Goal: Contribute content: Contribute content

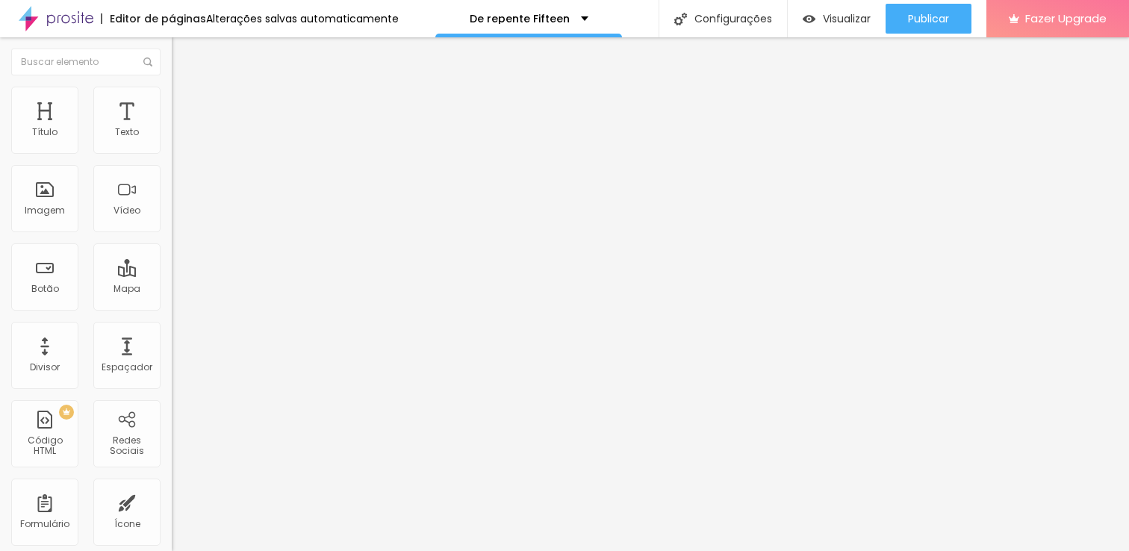
click at [172, 128] on span "Trocar imagem" at bounding box center [212, 122] width 81 height 13
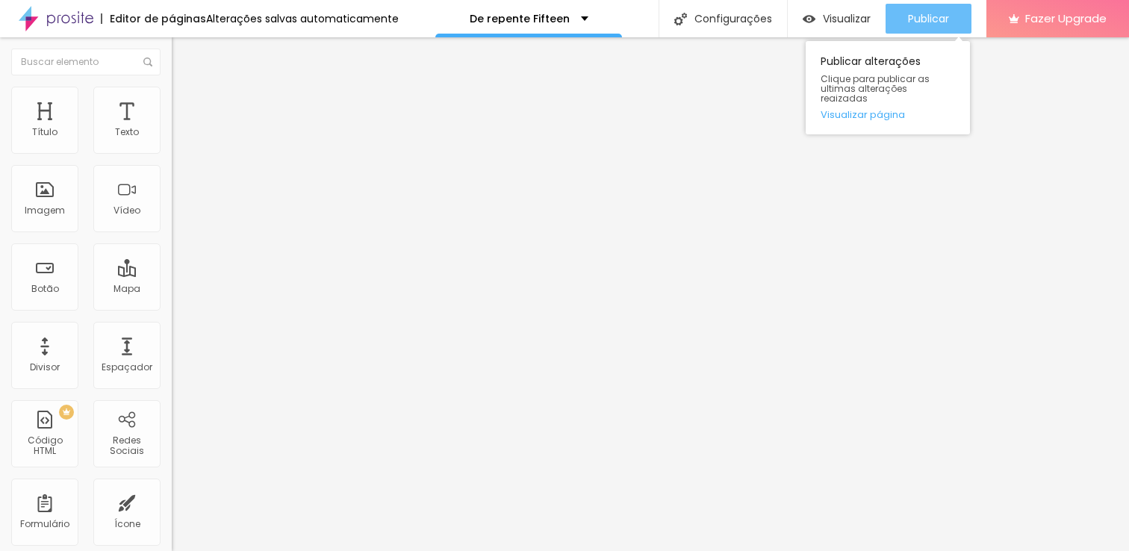
click at [931, 23] on span "Publicar" at bounding box center [928, 19] width 41 height 12
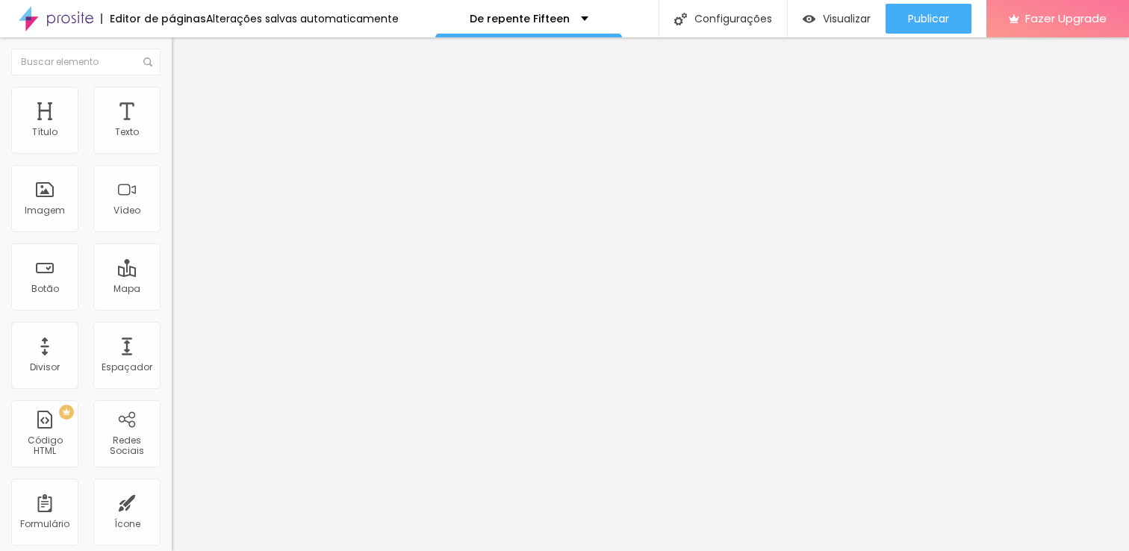
click at [172, 128] on span "Trocar imagem" at bounding box center [212, 122] width 81 height 13
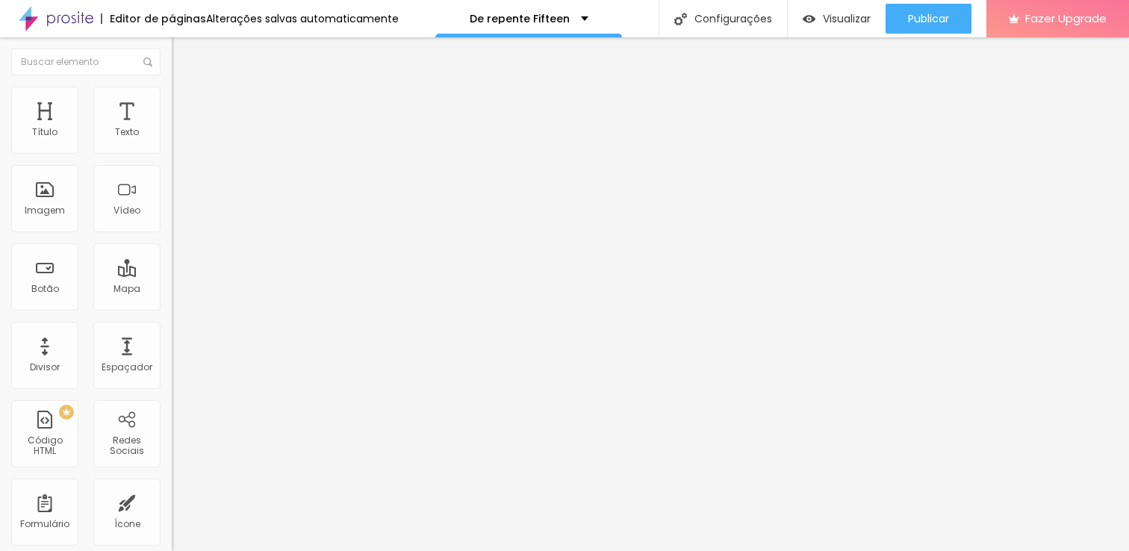
click at [185, 103] on span "Estilo" at bounding box center [196, 96] width 23 height 13
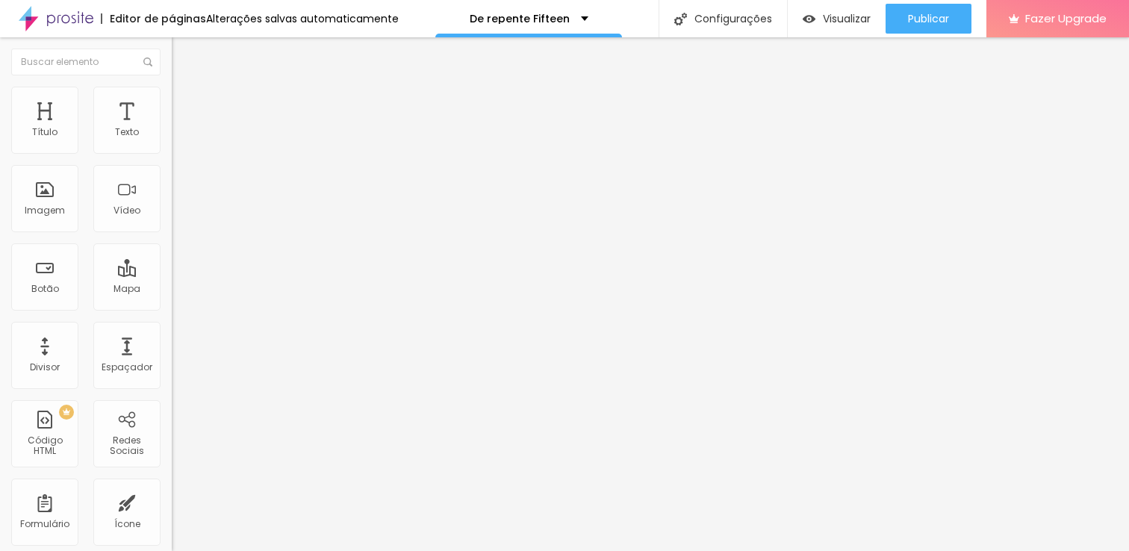
click at [185, 88] on span "Conteúdo" at bounding box center [208, 81] width 46 height 13
click at [185, 108] on span "Avançado" at bounding box center [209, 111] width 49 height 13
type input "86"
type input "87"
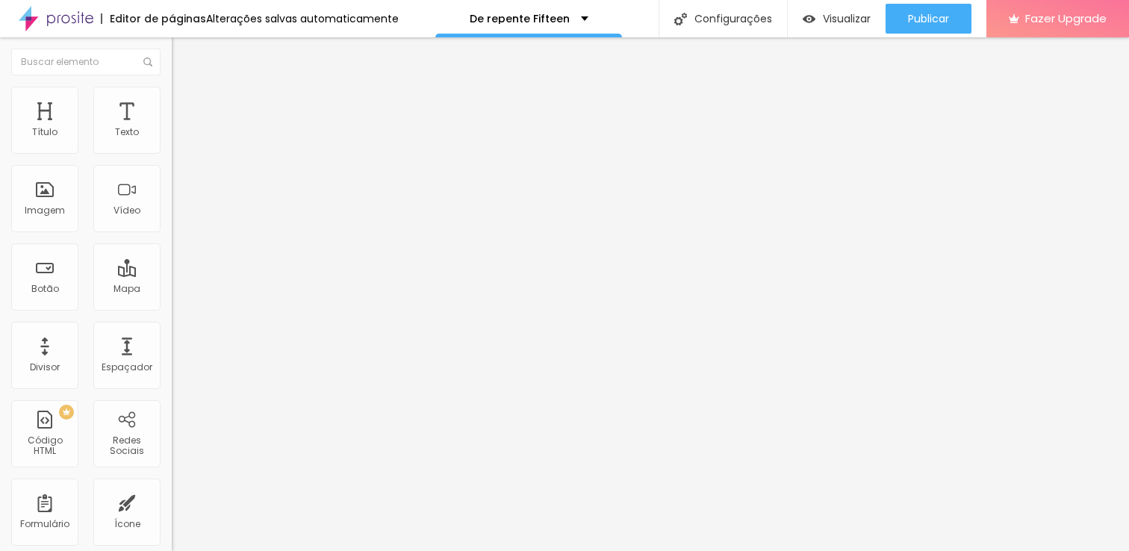
type input "87"
type input "89"
type input "91"
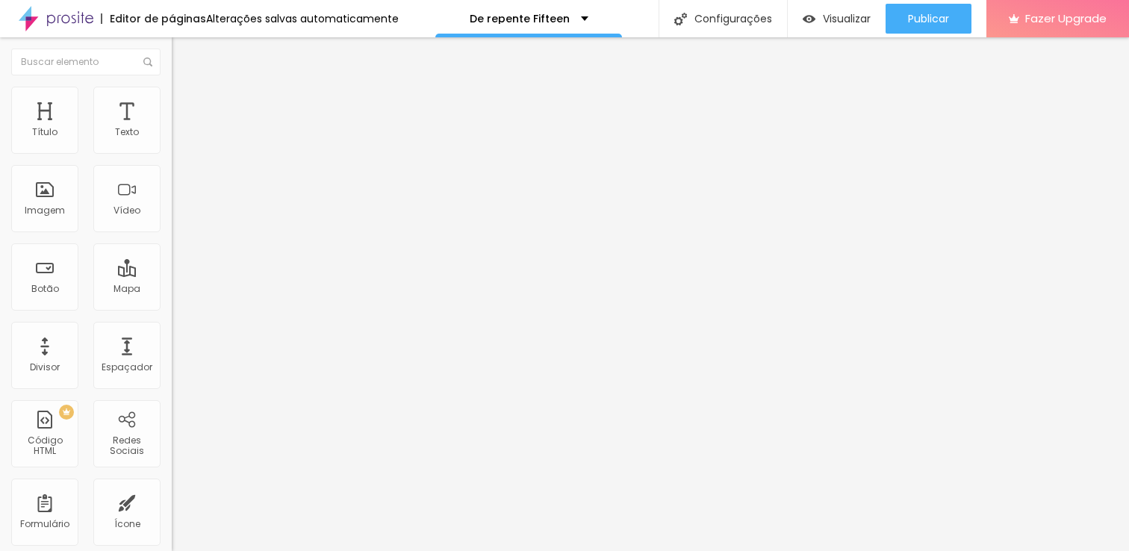
type input "92"
type input "93"
type input "92"
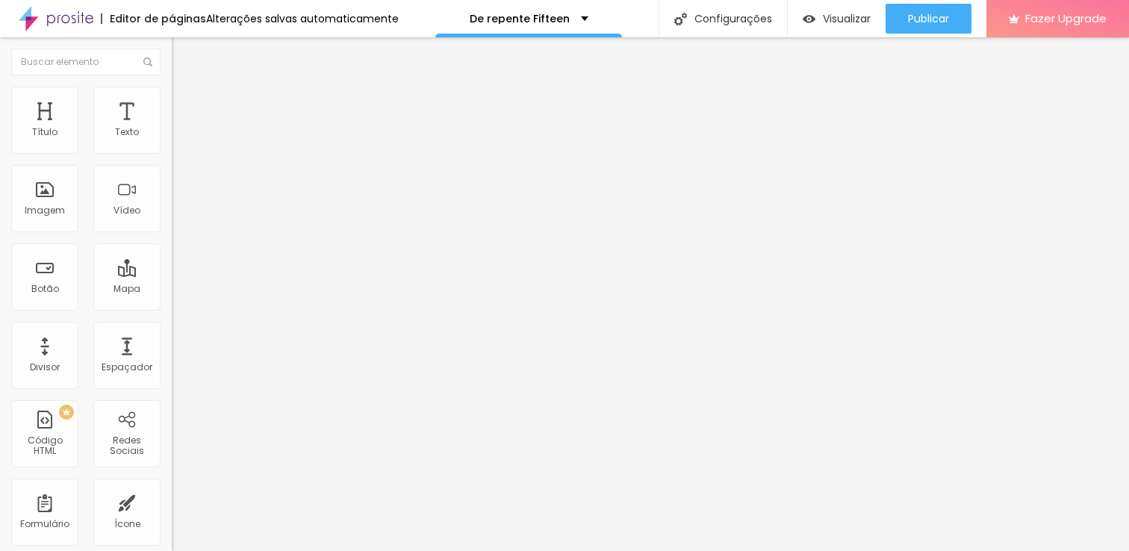
type input "92"
type input "91"
type input "88"
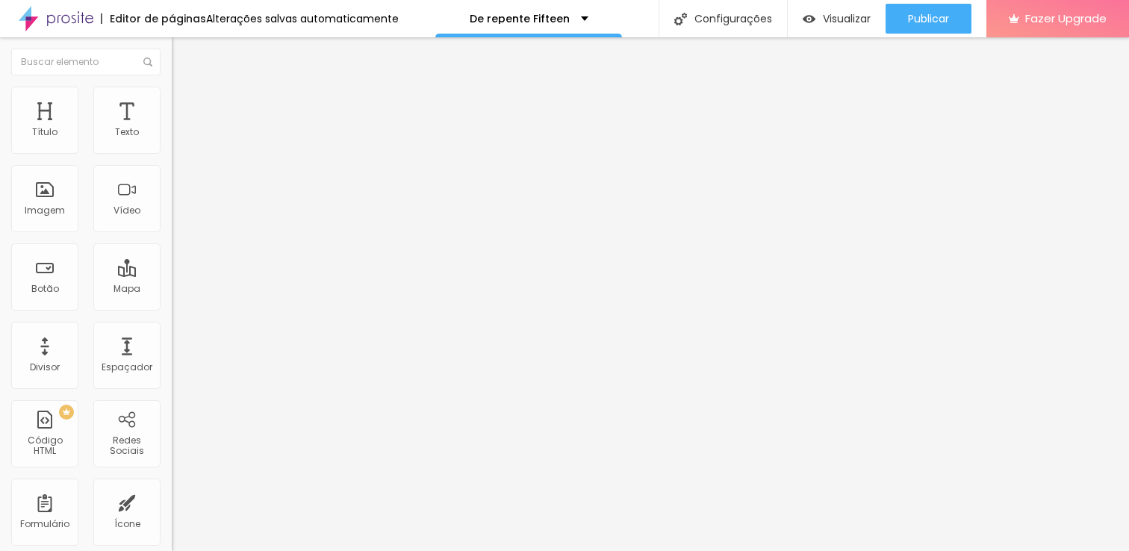
type input "87"
type input "86"
type input "85"
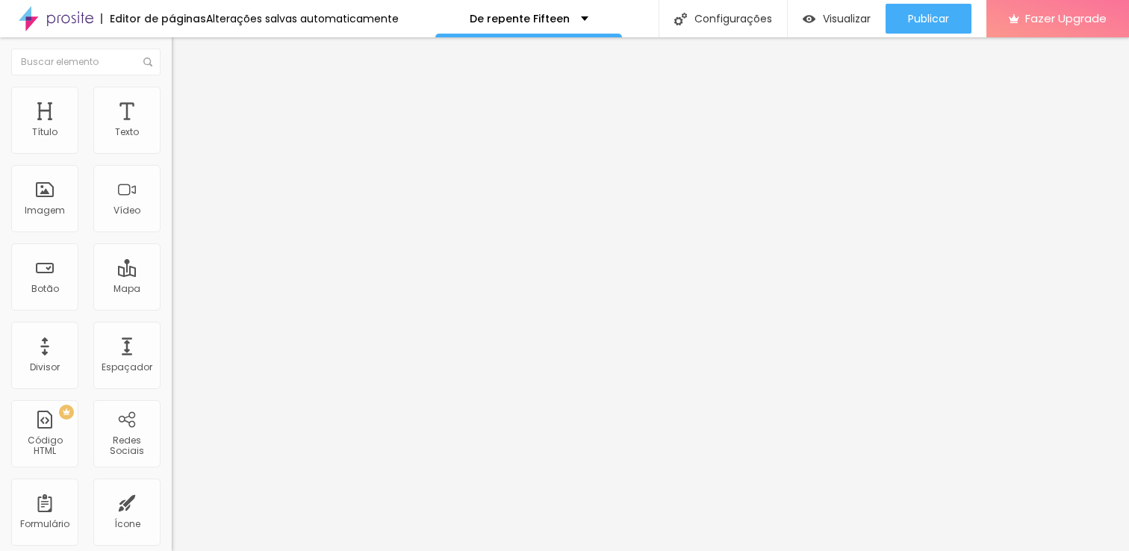
type input "85"
type input "84"
type input "85"
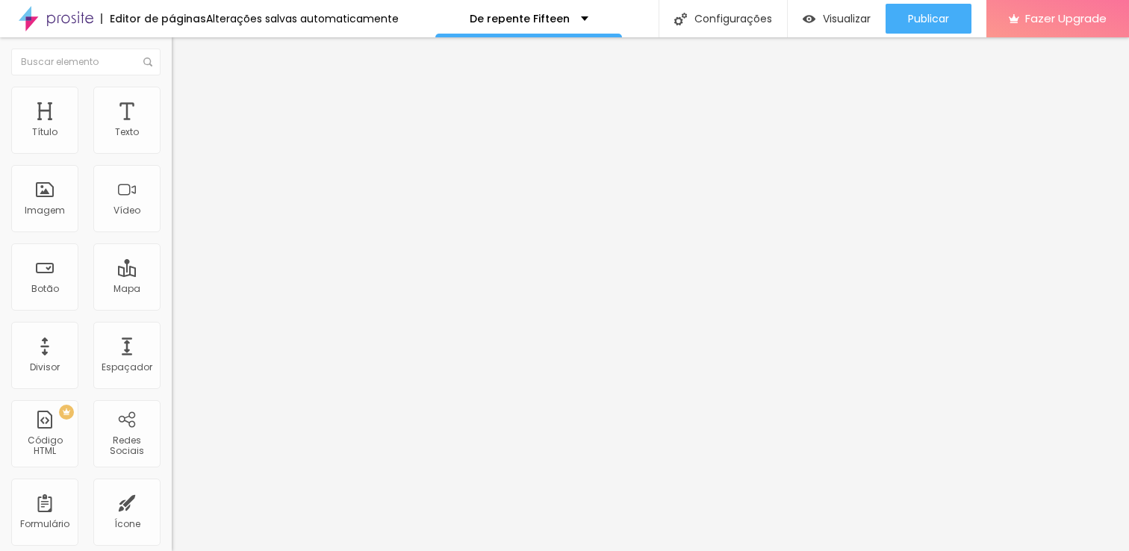
type input "87"
type input "88"
type input "85"
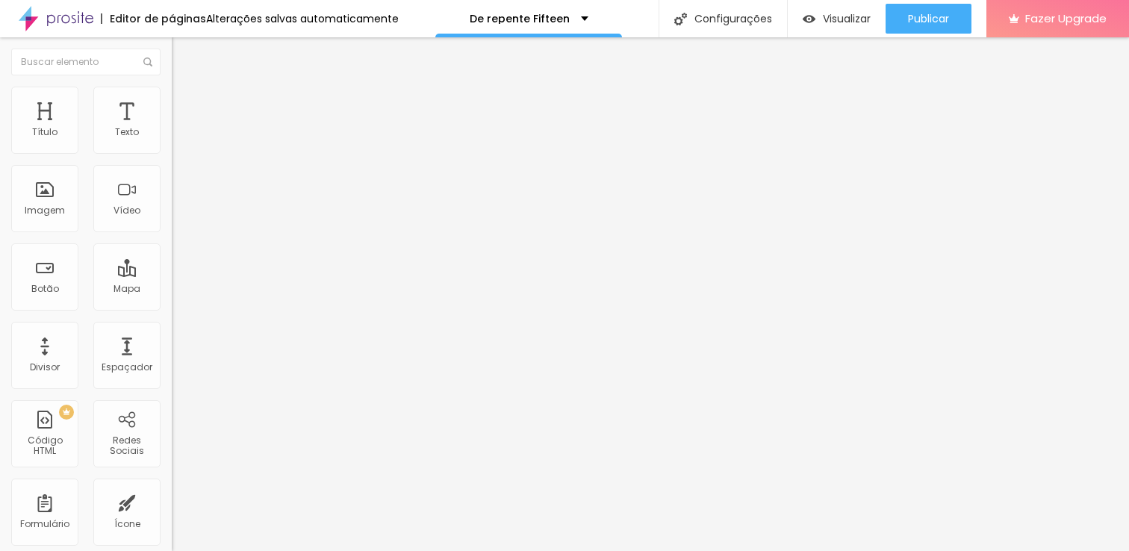
type input "85"
type input "84"
type input "83"
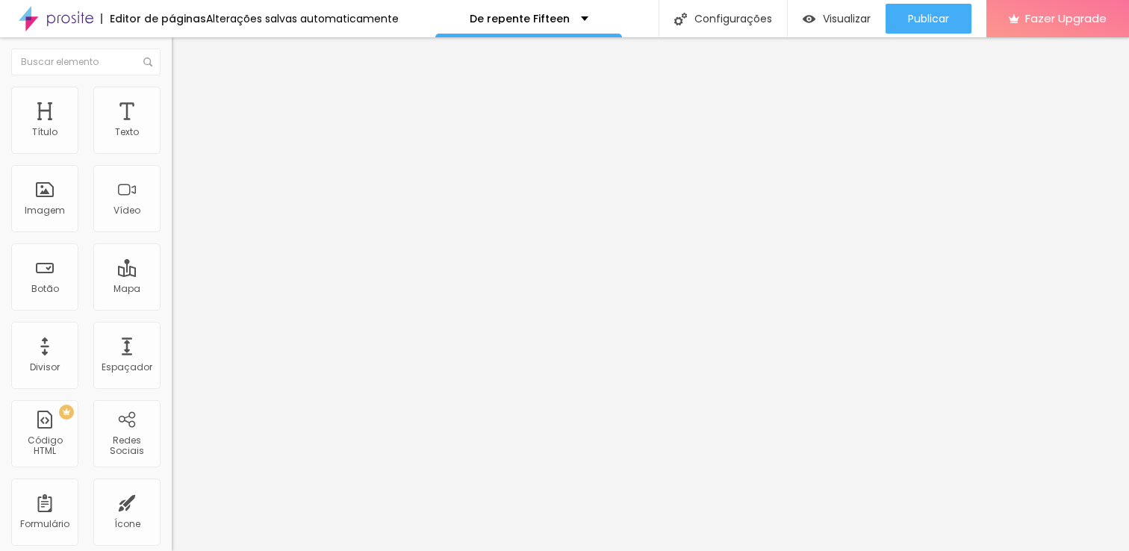
type input "81"
type input "80"
type input "79"
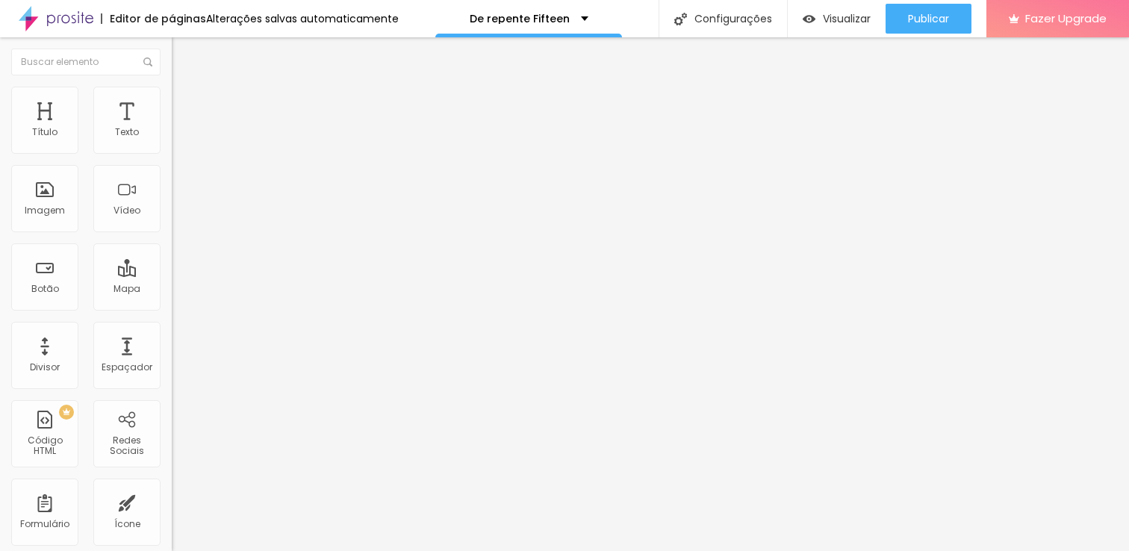
type input "79"
type input "78"
type input "77"
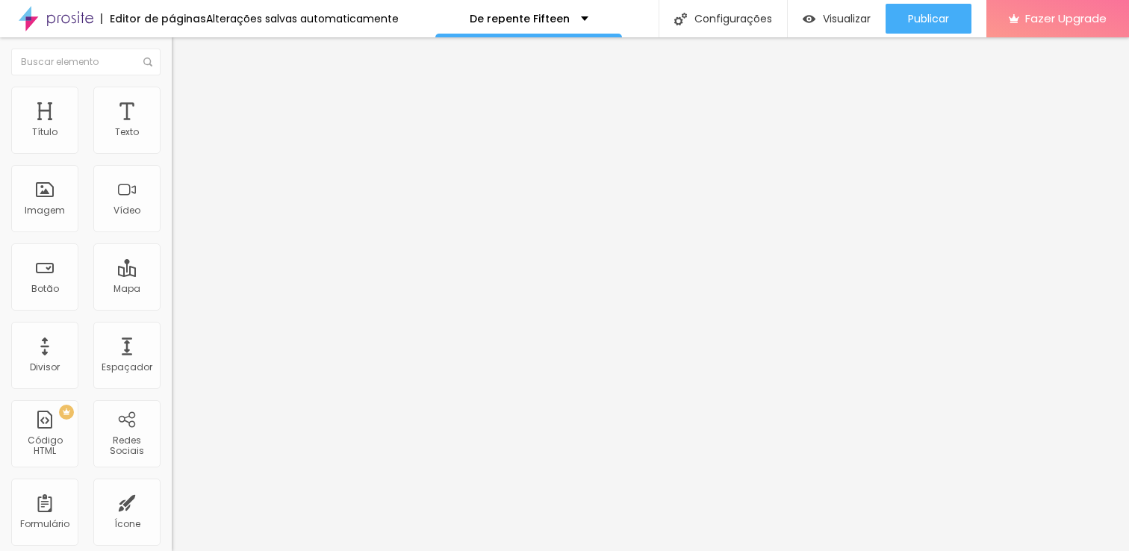
type input "76"
type input "74"
type input "73"
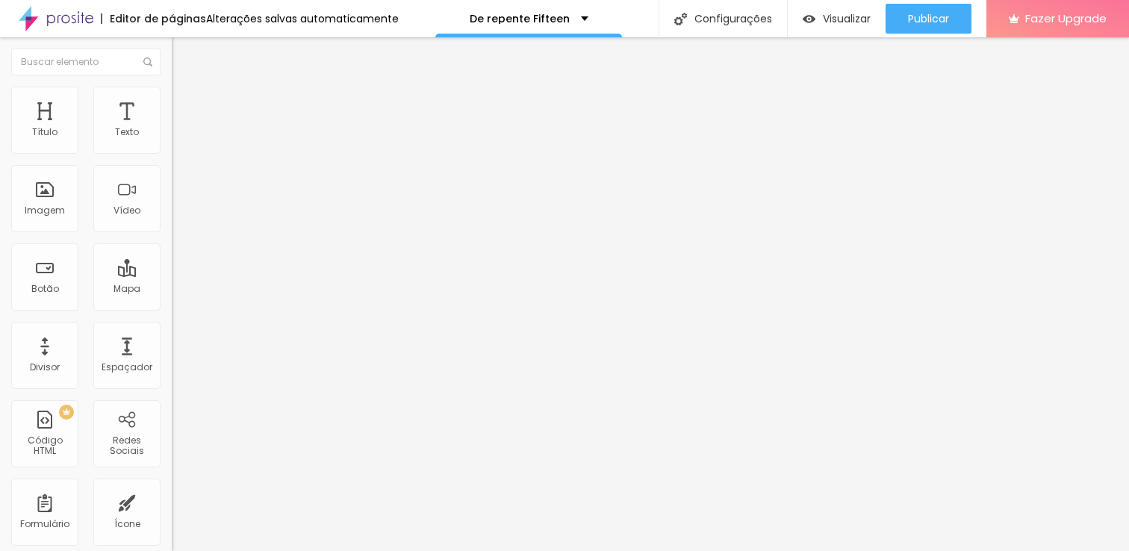
type input "73"
type input "72"
type input "70"
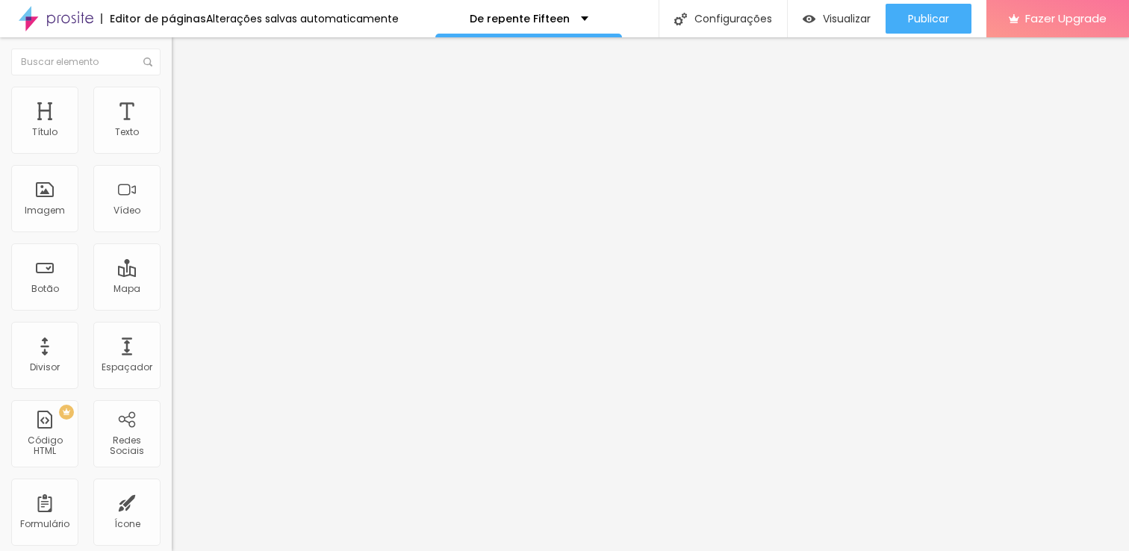
type input "69"
type input "68"
type input "67"
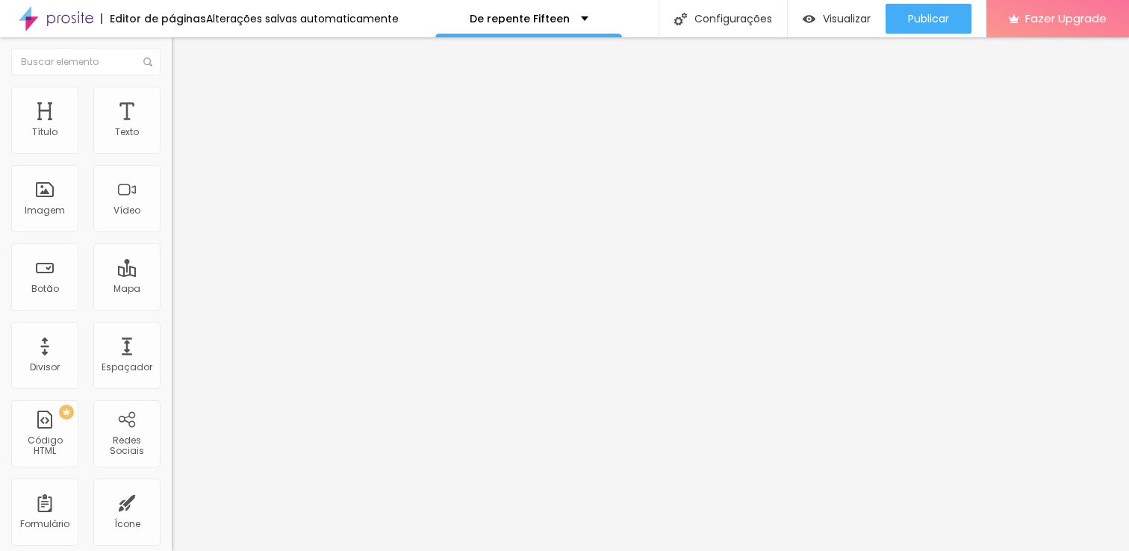
type input "67"
type input "66"
type input "65"
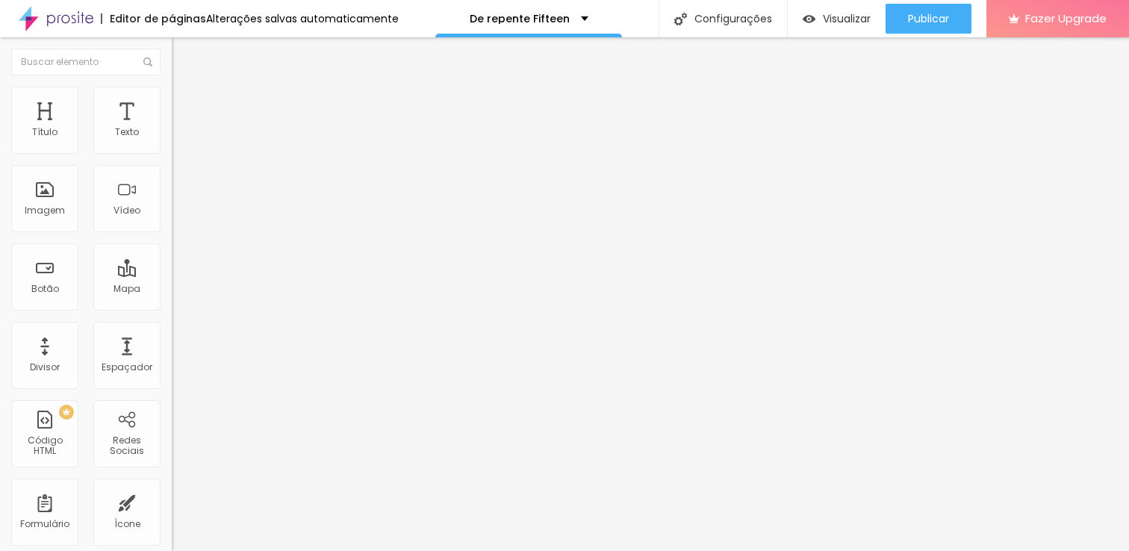
type input "64"
type input "63"
type input "62"
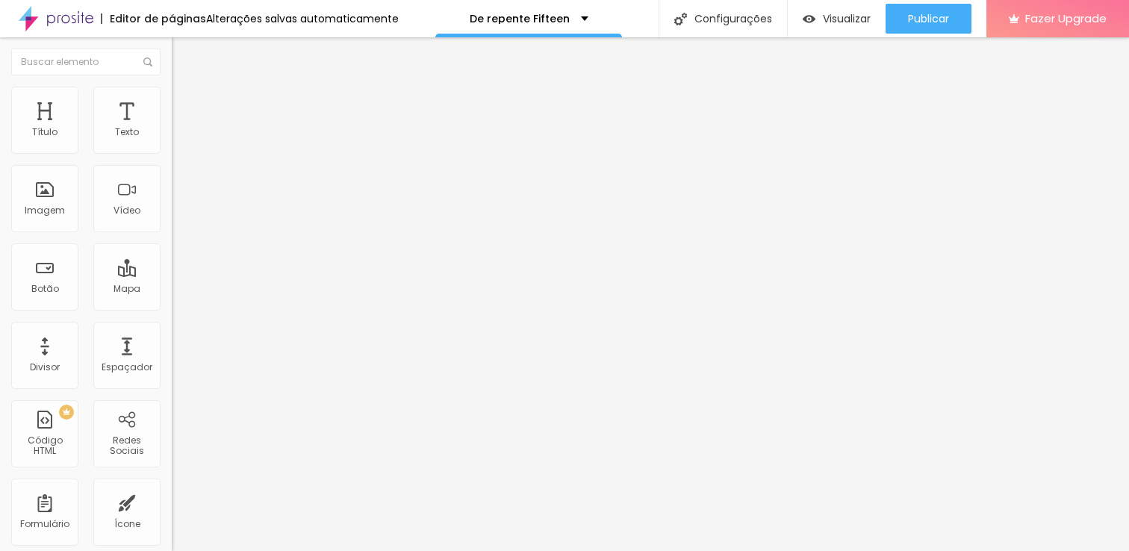
type input "62"
type input "61"
type input "60"
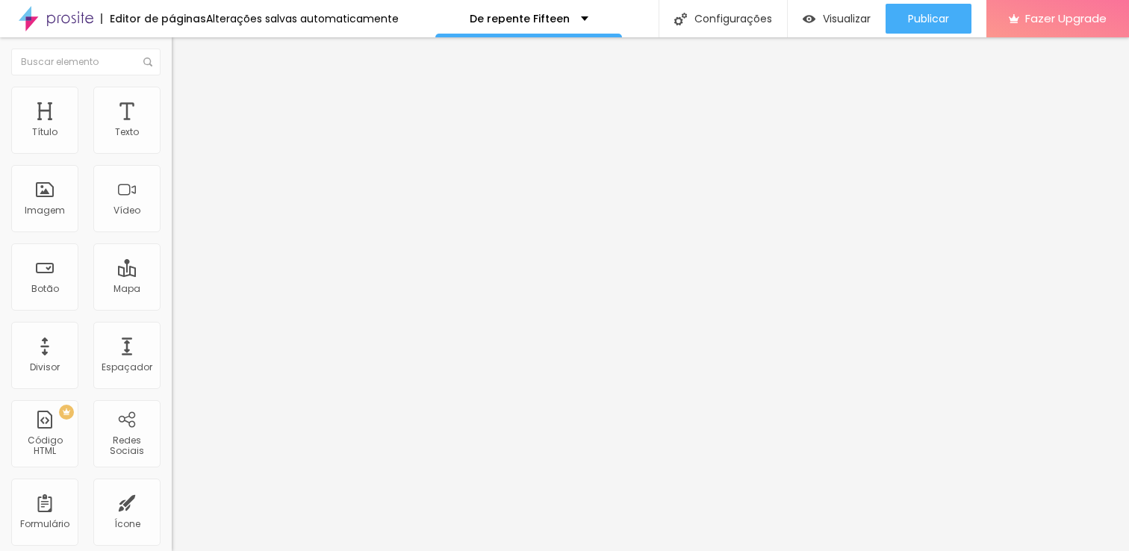
type input "47"
type input "45"
type input "44"
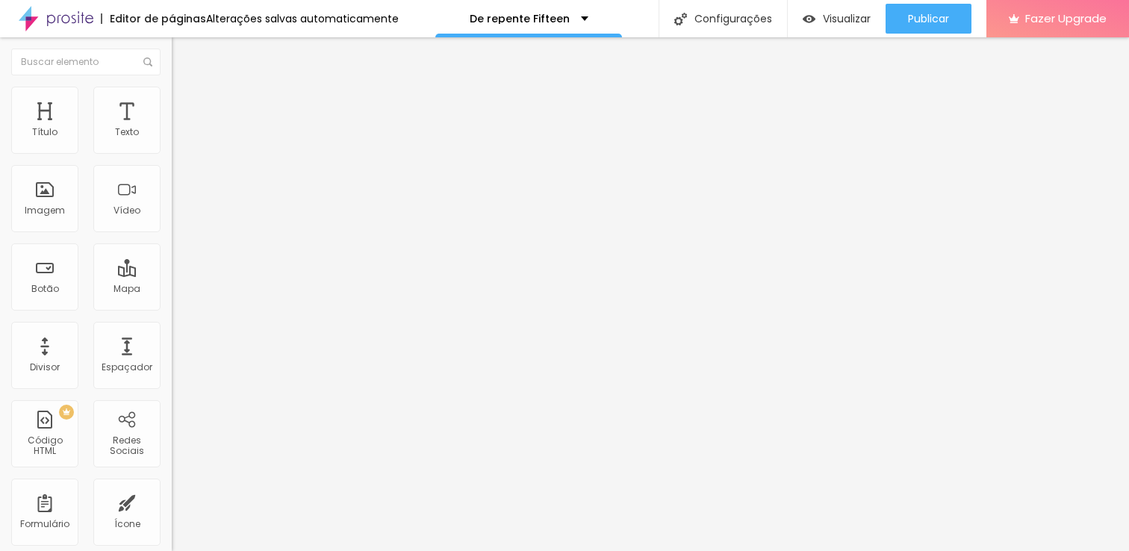
type input "44"
type input "43"
type input "42"
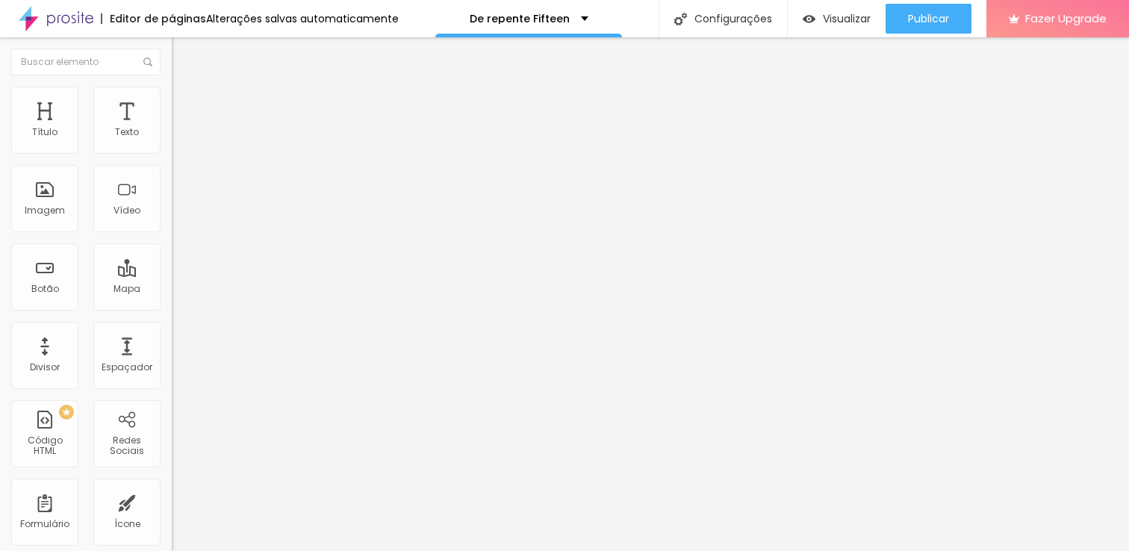
type input "41"
type input "40"
type input "41"
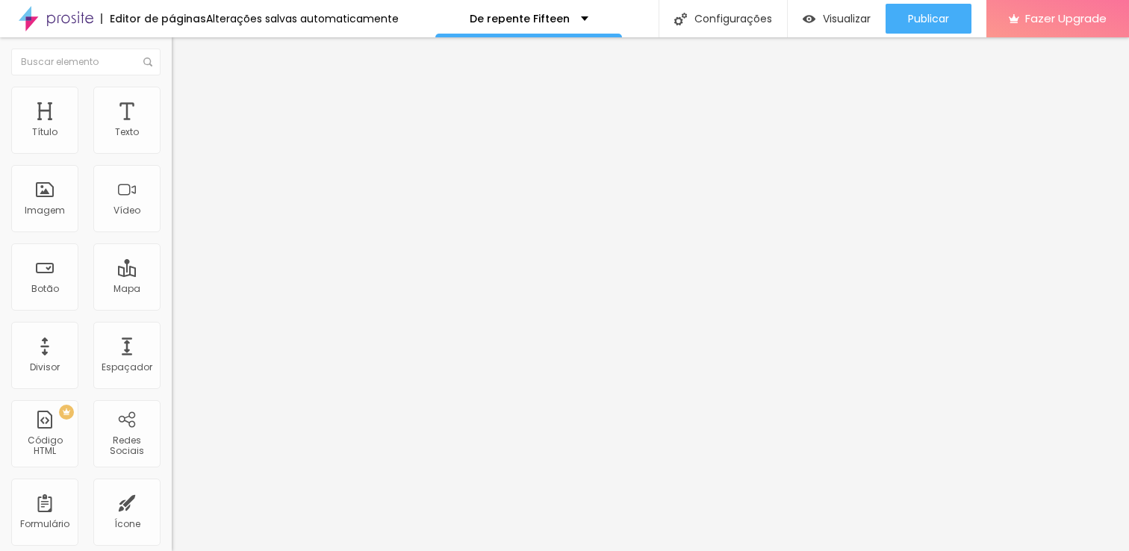
type input "41"
type input "49"
type input "52"
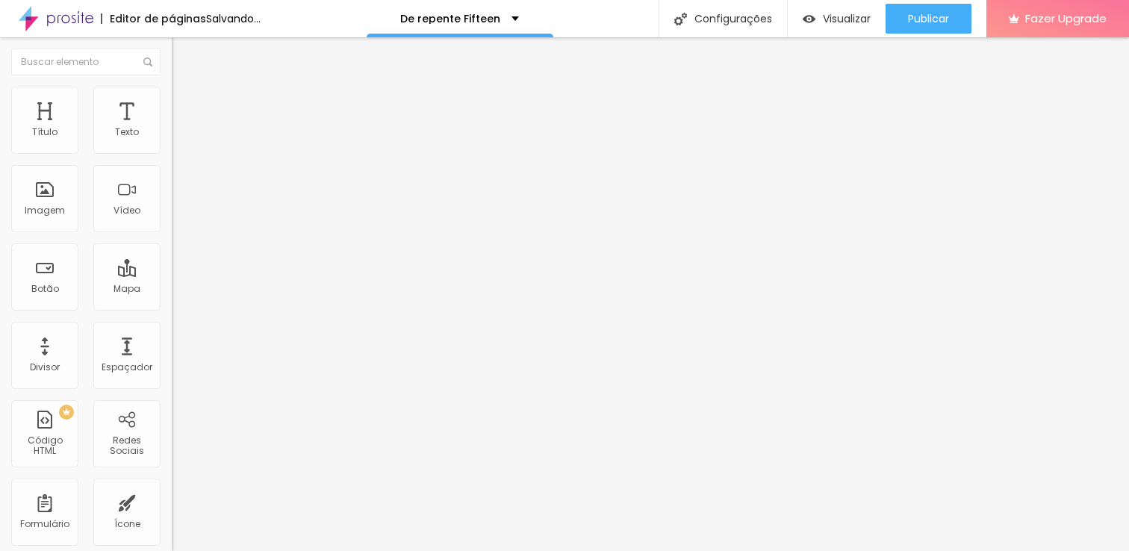
drag, startPoint x: 103, startPoint y: 146, endPoint x: 83, endPoint y: 137, distance: 22.4
click at [172, 137] on div "52 Espaço de cima" at bounding box center [258, 221] width 172 height 211
type input "56"
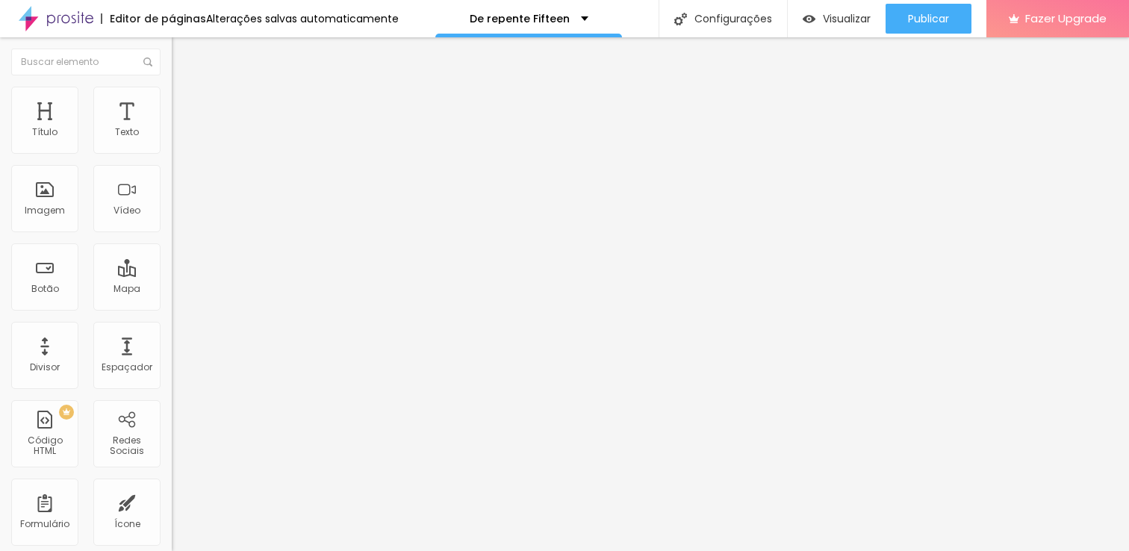
type input "11"
type input "12"
type input "13"
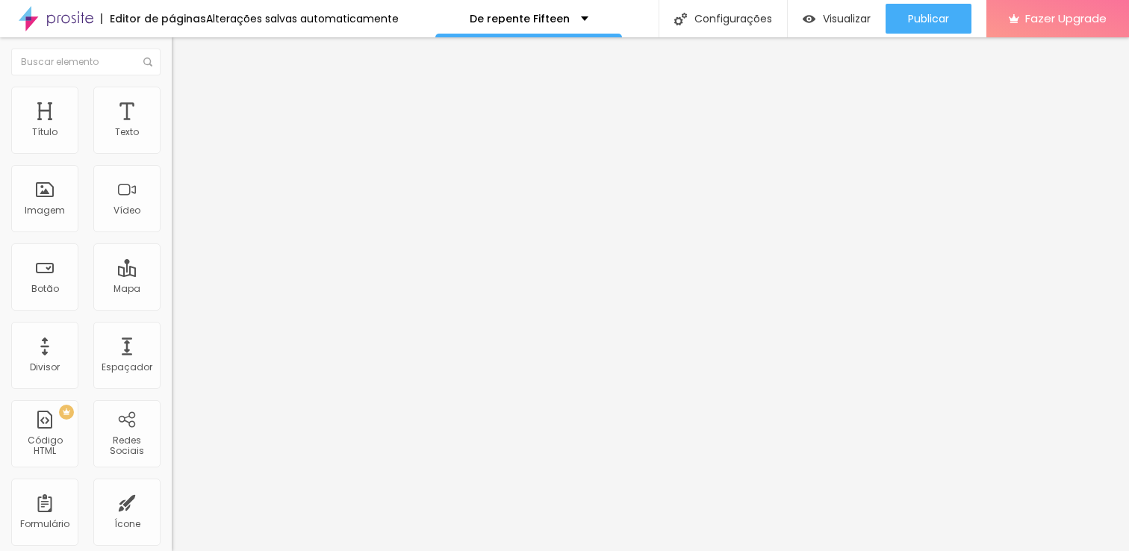
type input "13"
type input "14"
type input "15"
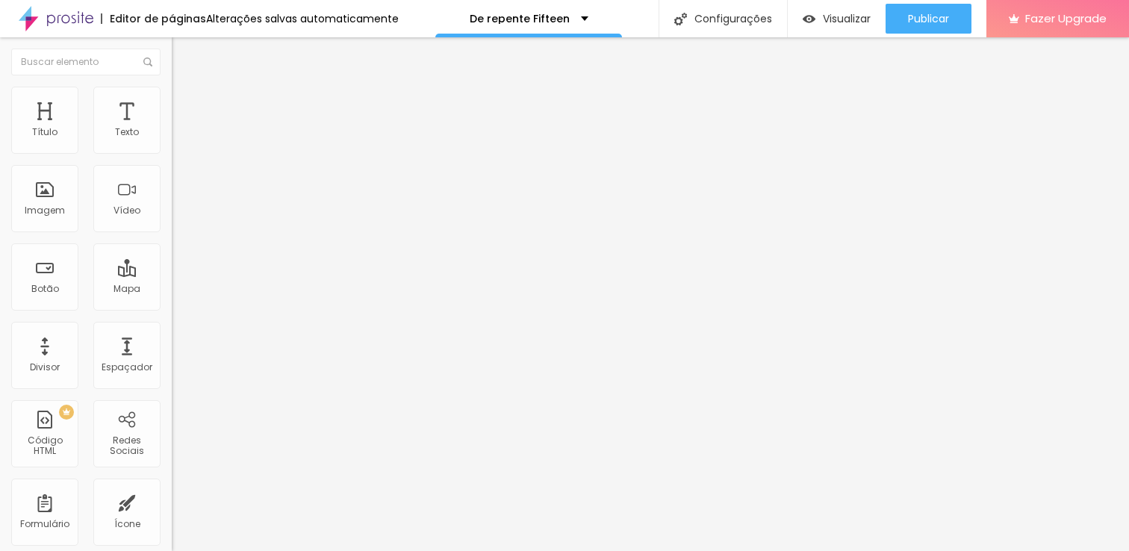
type input "16"
type input "17"
type input "15"
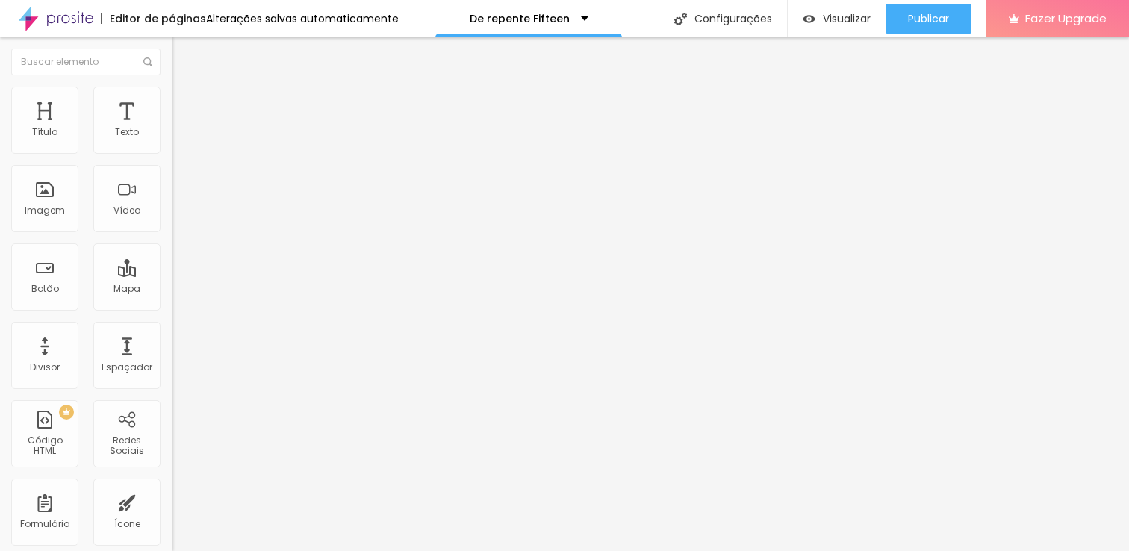
type input "15"
type input "14"
type input "13"
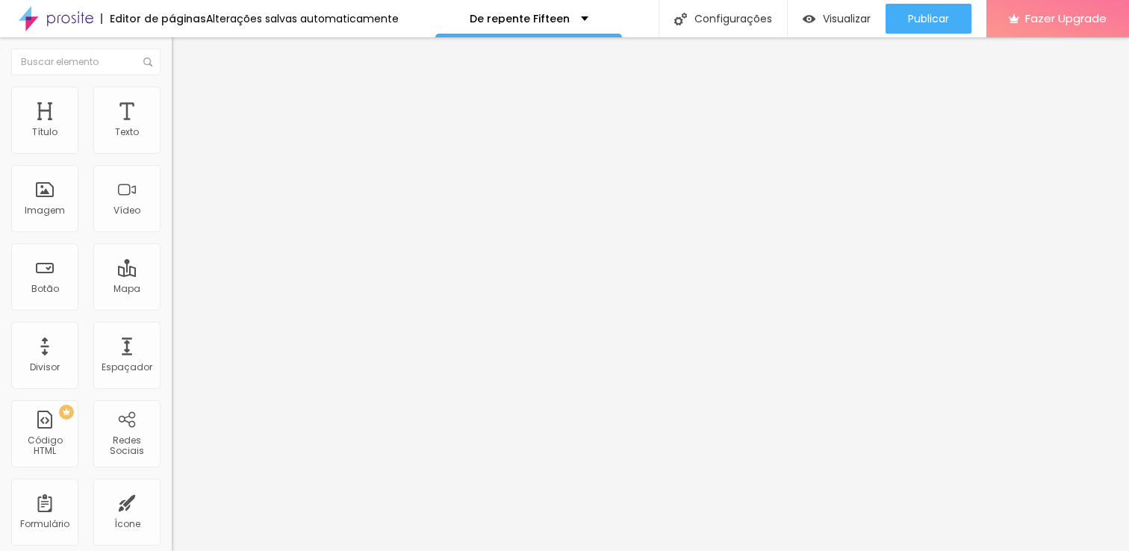
type input "14"
type input "15"
type input "16"
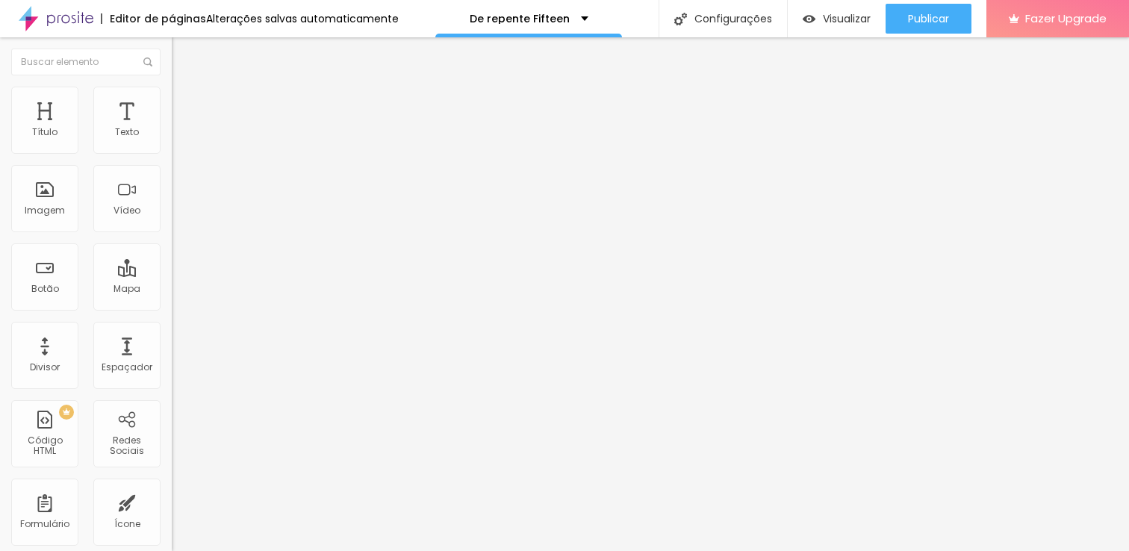
type input "16"
type input "15"
type input "14"
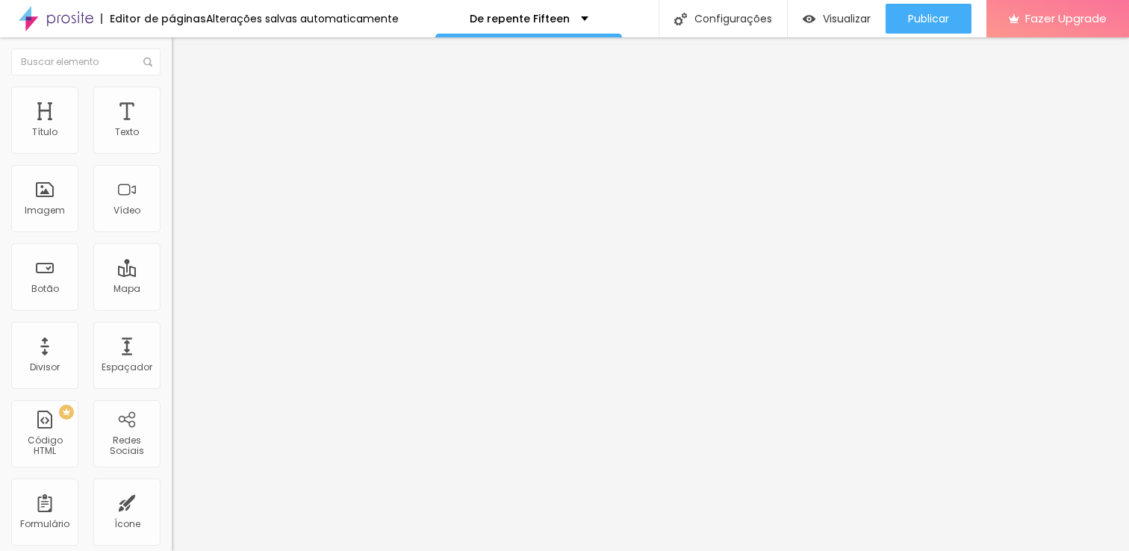
type input "13"
type input "14"
type input "15"
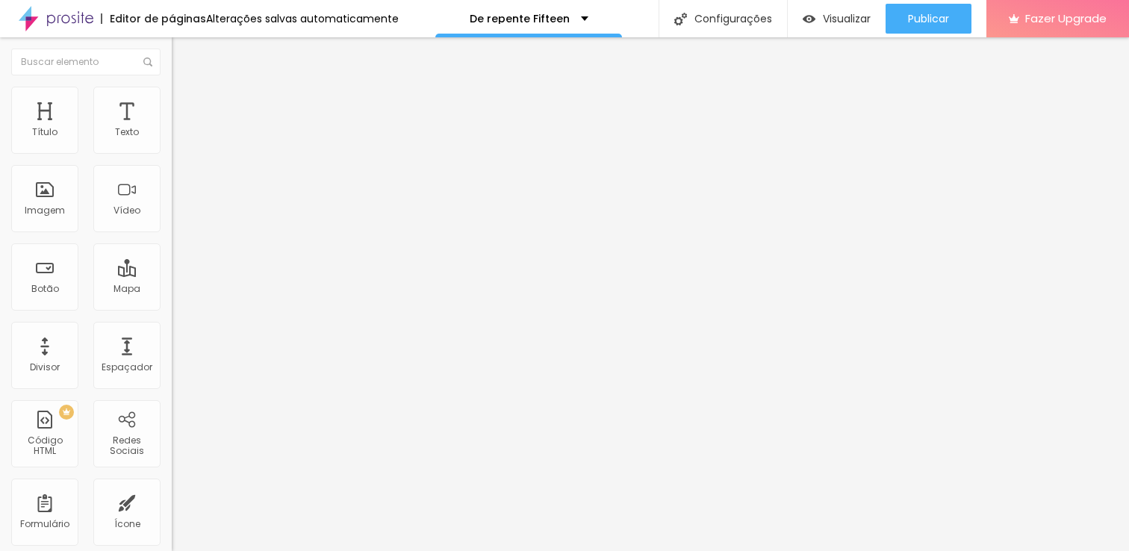
type input "15"
type input "16"
drag, startPoint x: 43, startPoint y: 175, endPoint x: 60, endPoint y: 175, distance: 16.4
type input "16"
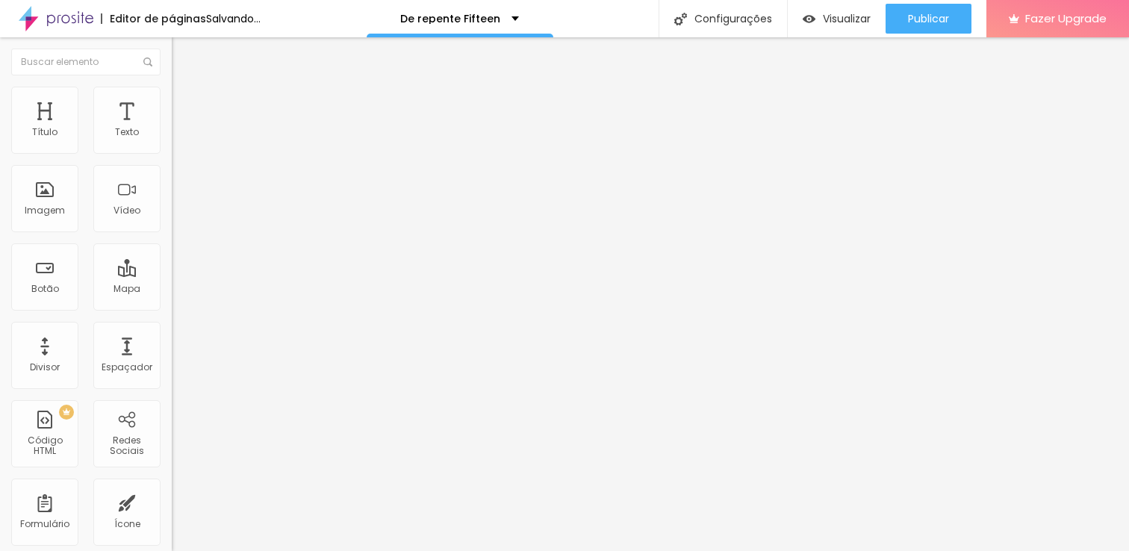
click at [172, 501] on input "range" at bounding box center [220, 507] width 96 height 12
click at [185, 88] on span "Conteúdo" at bounding box center [208, 81] width 46 height 13
click at [172, 127] on div "Trocar imagem" at bounding box center [258, 121] width 172 height 10
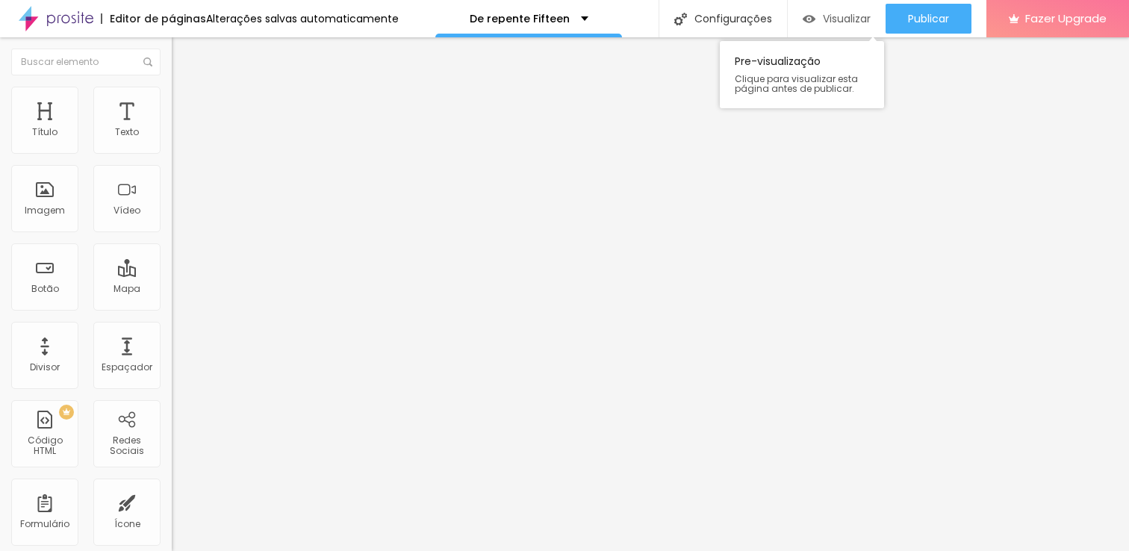
click at [856, 16] on span "Visualizar" at bounding box center [847, 19] width 48 height 12
click at [185, 103] on span "Estilo" at bounding box center [196, 96] width 23 height 13
click at [185, 88] on span "Conteúdo" at bounding box center [208, 81] width 46 height 13
click at [185, 105] on span "Avançado" at bounding box center [209, 111] width 49 height 13
type input "57"
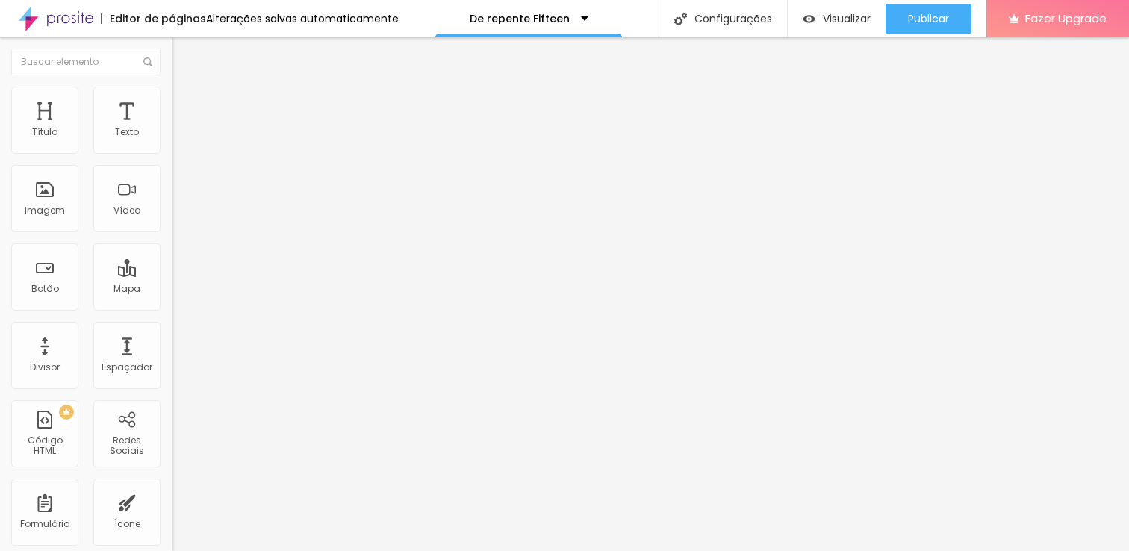
type input "57"
type input "59"
type input "61"
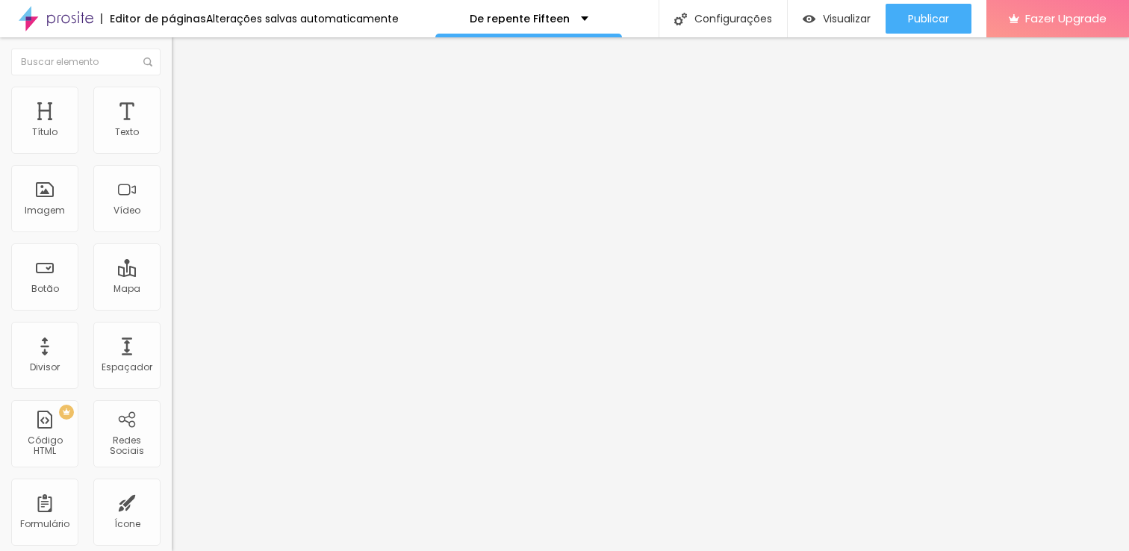
type input "62"
type input "63"
type input "64"
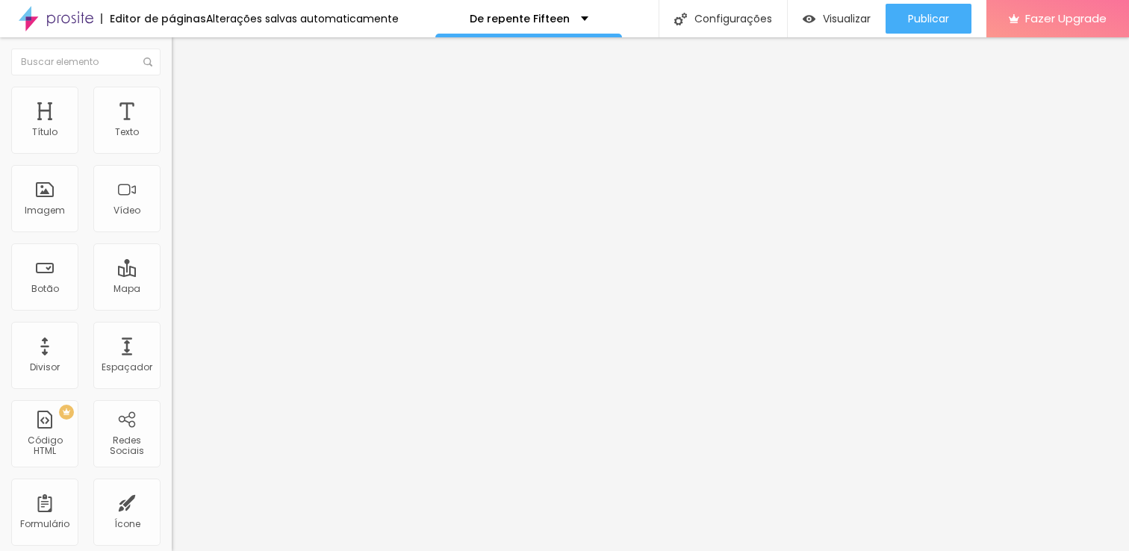
type input "64"
type input "65"
type input "66"
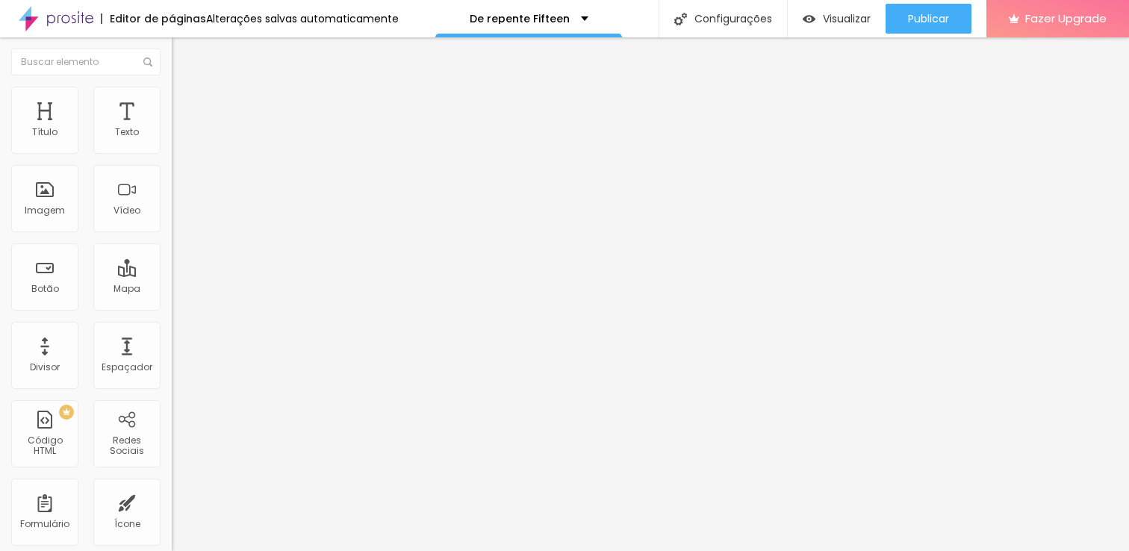
type input "67"
type input "68"
type input "69"
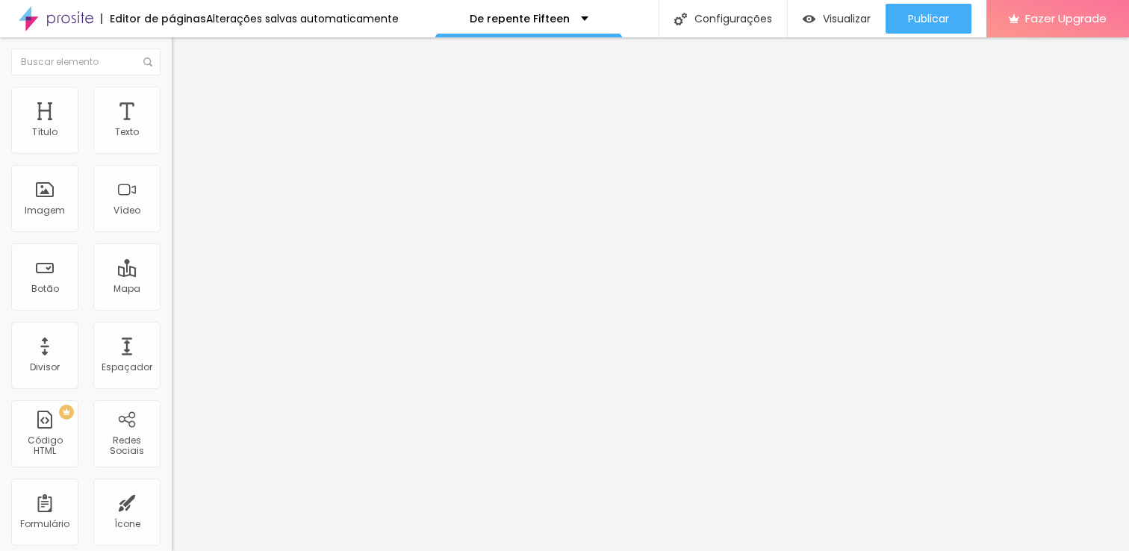
type input "69"
type input "70"
type input "71"
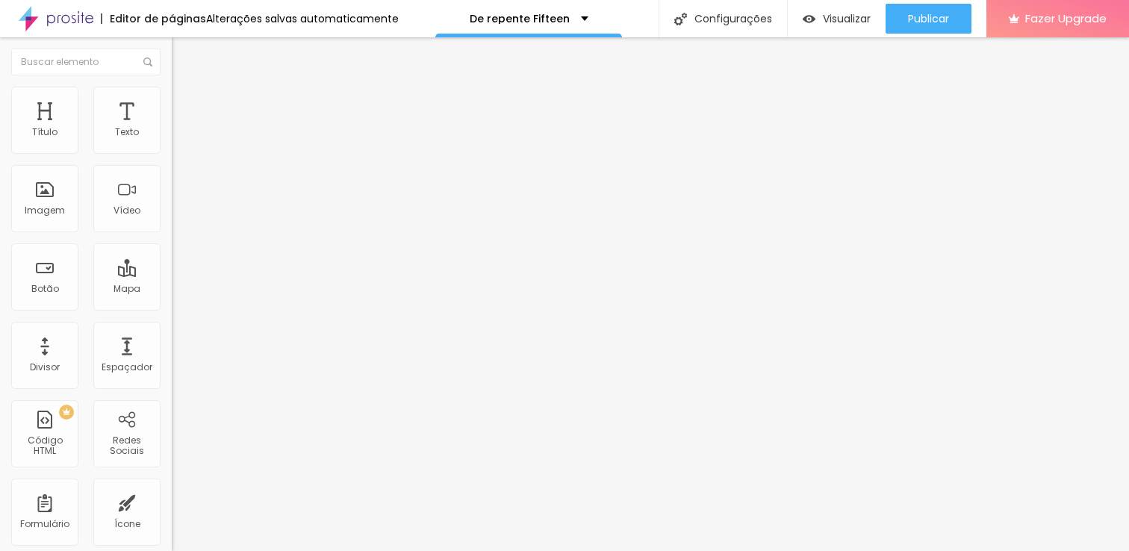
type input "72"
type input "73"
type input "74"
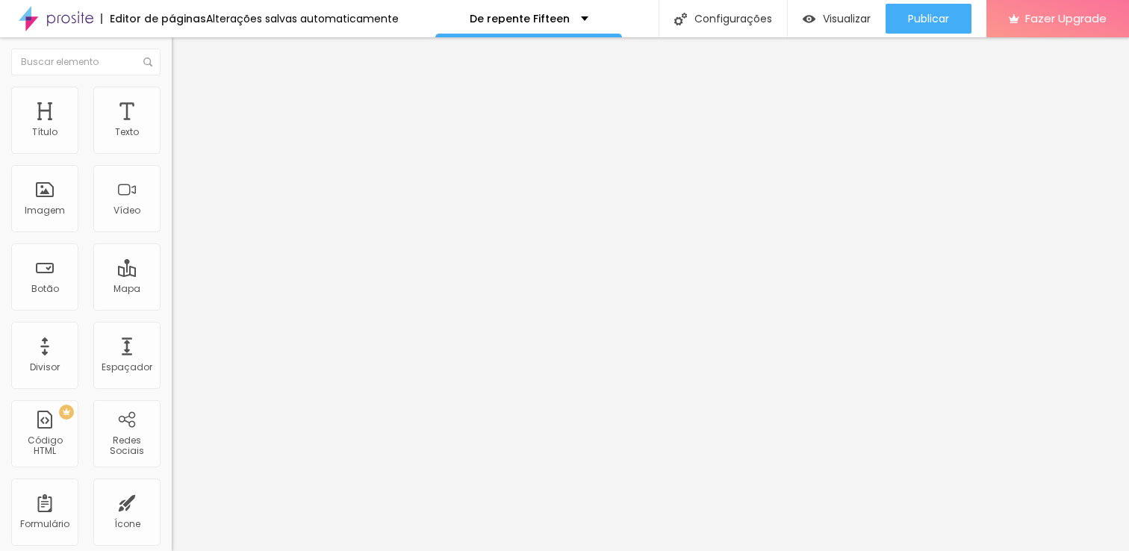
type input "74"
type input "75"
type input "76"
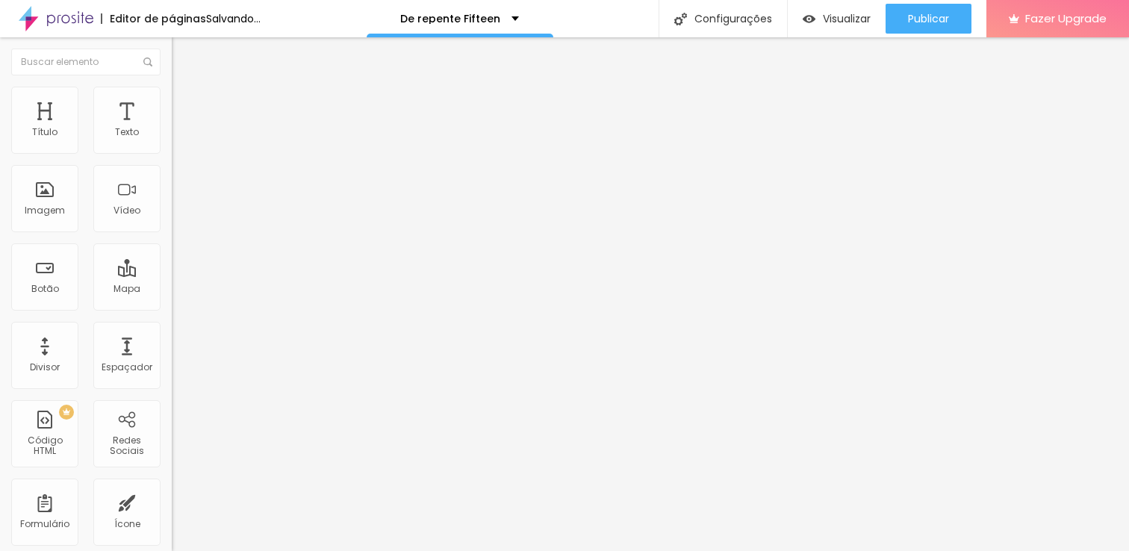
type input "77"
type input "78"
type input "79"
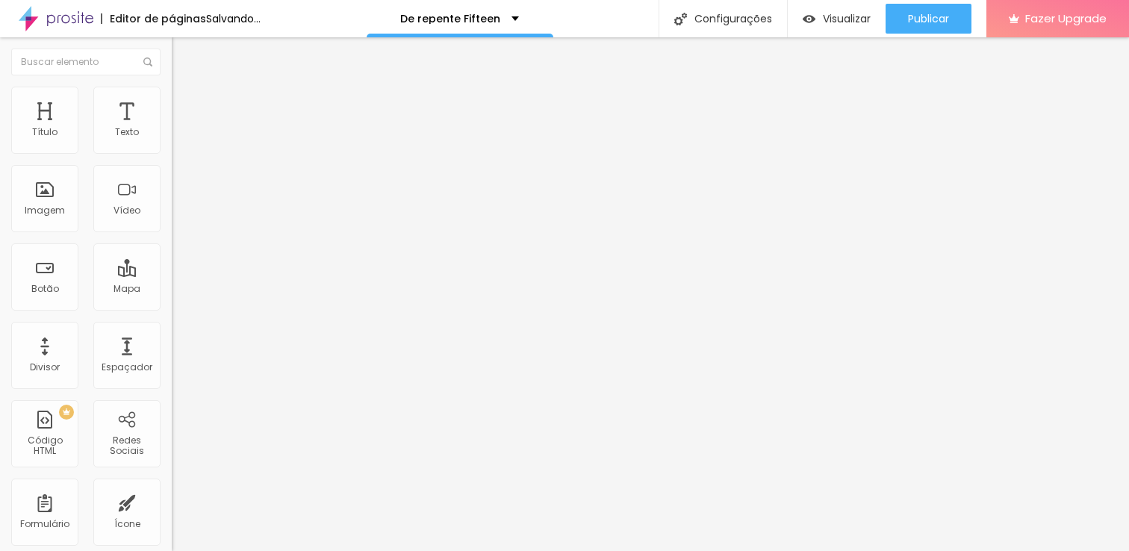
type input "79"
type input "80"
type input "81"
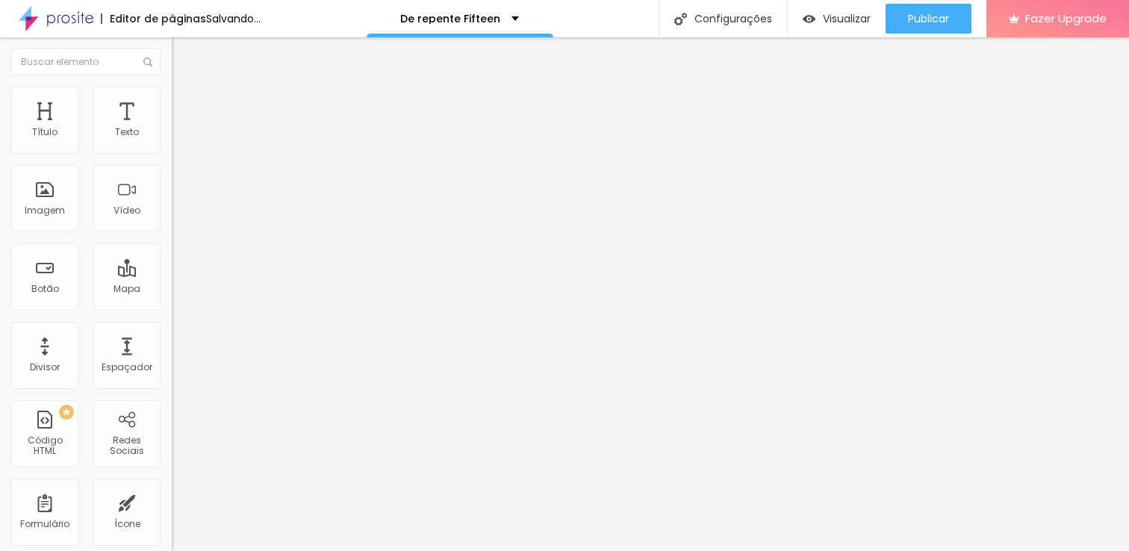
type input "82"
type input "83"
type input "84"
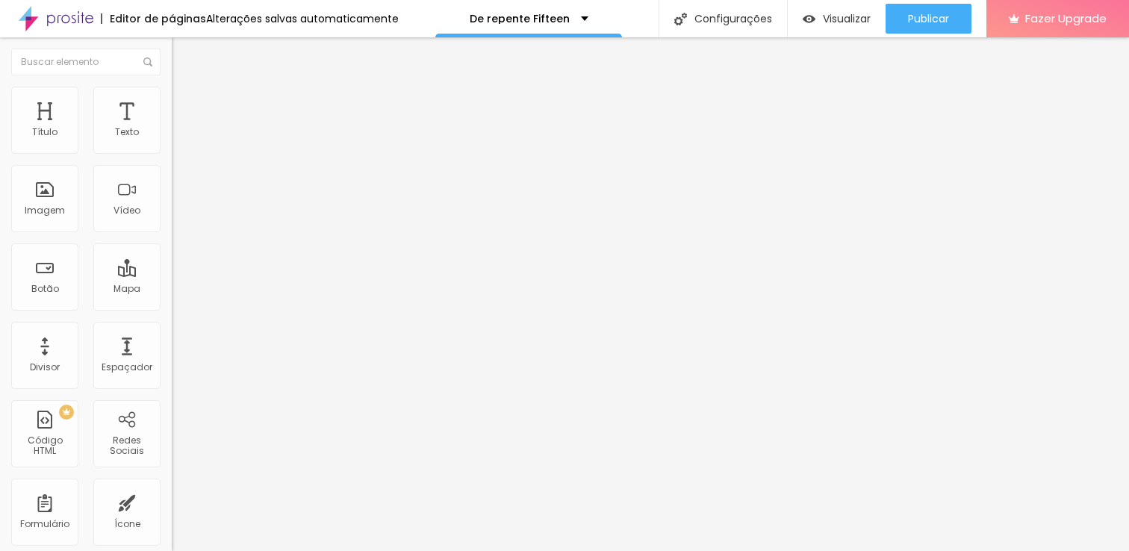
type input "84"
type input "85"
type input "86"
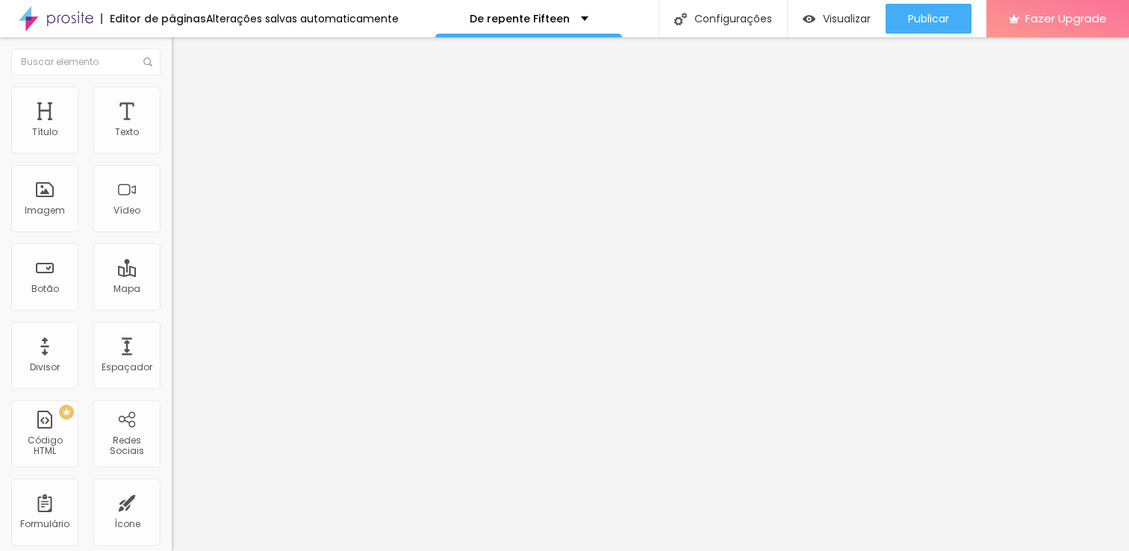
type input "87"
type input "85"
drag, startPoint x: 84, startPoint y: 147, endPoint x: 103, endPoint y: 142, distance: 20.1
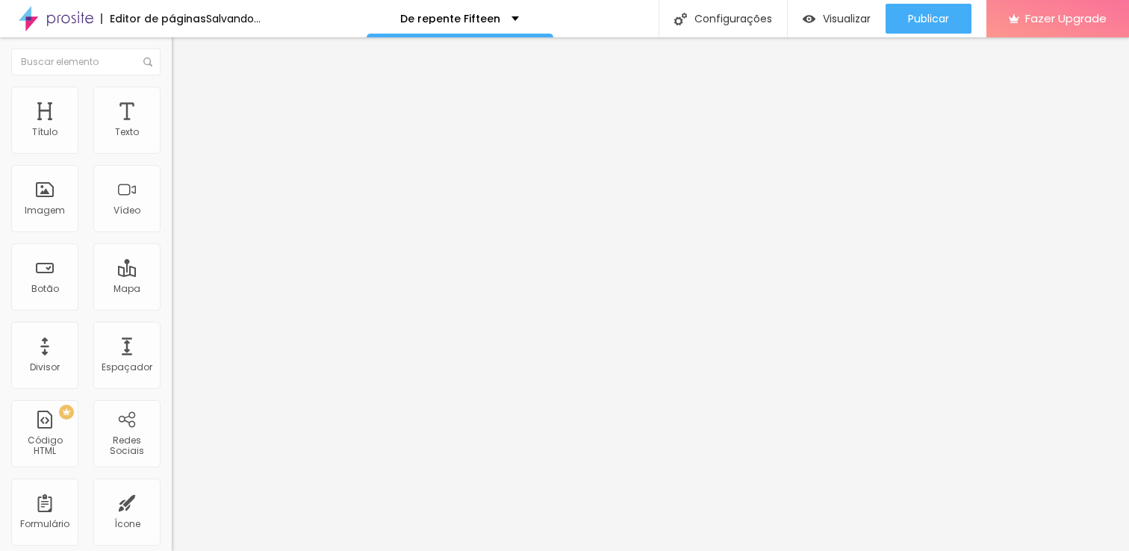
click at [172, 290] on input "range" at bounding box center [220, 296] width 96 height 12
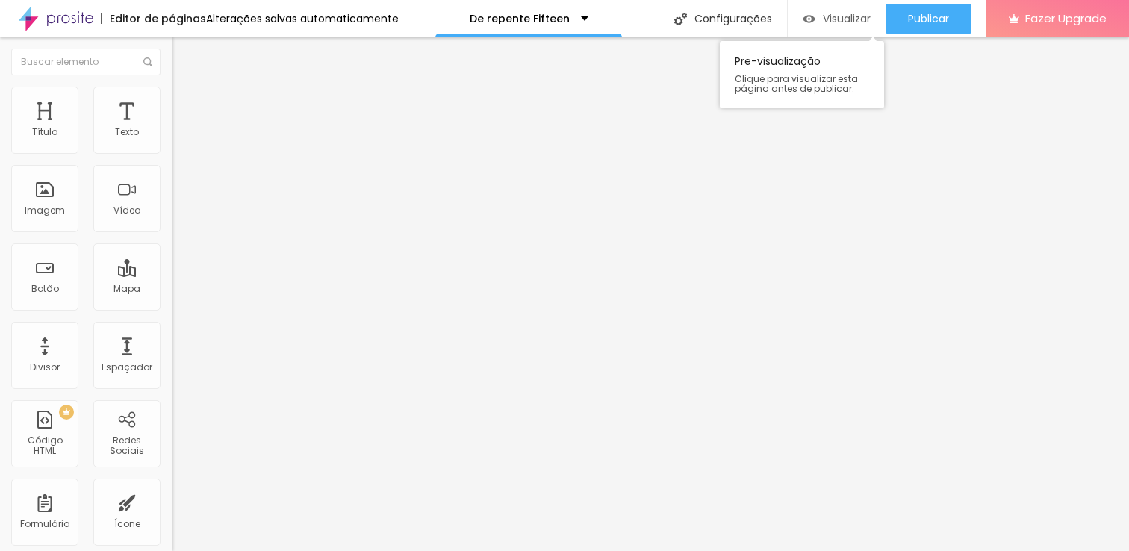
click at [836, 17] on span "Visualizar" at bounding box center [847, 19] width 48 height 12
click at [185, 103] on span "Estilo" at bounding box center [196, 96] width 23 height 13
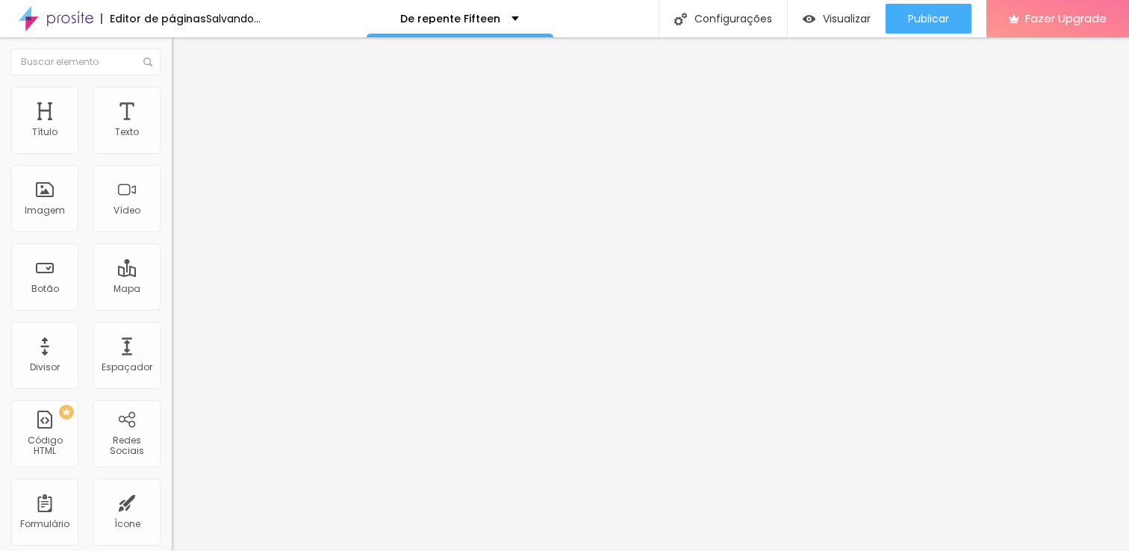
drag, startPoint x: 34, startPoint y: 187, endPoint x: 0, endPoint y: 201, distance: 36.2
click at [172, 201] on div "Tamanho 100 px % 105 [PERSON_NAME] arredondada Sombra DESATIVADO Voltar ao padr…" at bounding box center [258, 265] width 172 height 299
drag, startPoint x: 67, startPoint y: 190, endPoint x: 19, endPoint y: 186, distance: 48.0
click at [172, 187] on div "0 [PERSON_NAME] arredondada" at bounding box center [258, 260] width 172 height 211
click at [185, 88] on span "Conteúdo" at bounding box center [208, 81] width 46 height 13
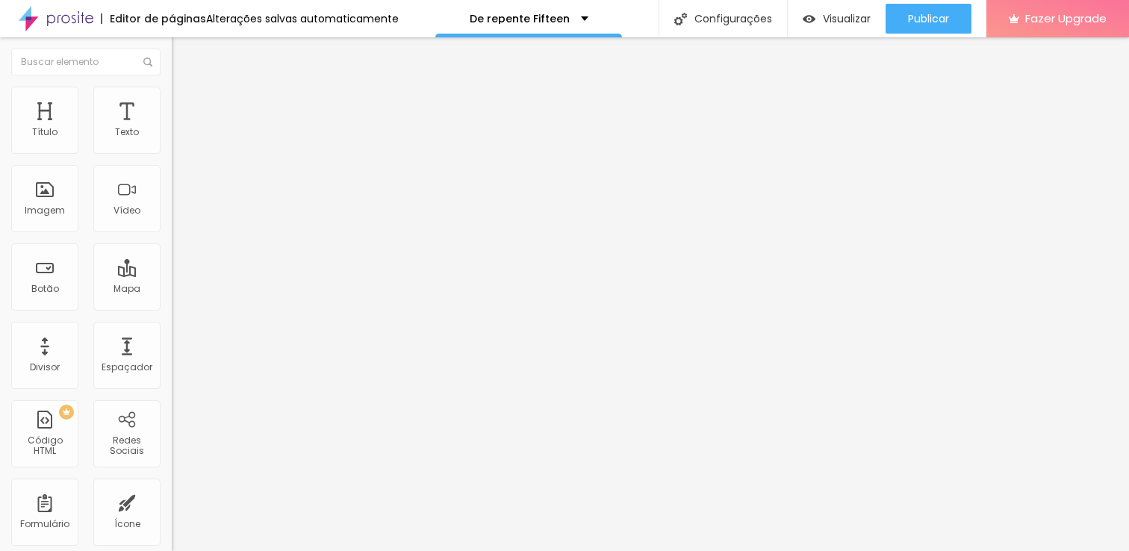
click at [172, 234] on span "Original" at bounding box center [190, 227] width 36 height 13
click at [172, 243] on span "Cinema" at bounding box center [190, 236] width 37 height 13
click at [172, 257] on span "Padrão" at bounding box center [189, 250] width 34 height 13
click at [172, 266] on span "Quadrado" at bounding box center [196, 259] width 49 height 13
click at [172, 275] on span "Original" at bounding box center [190, 268] width 36 height 13
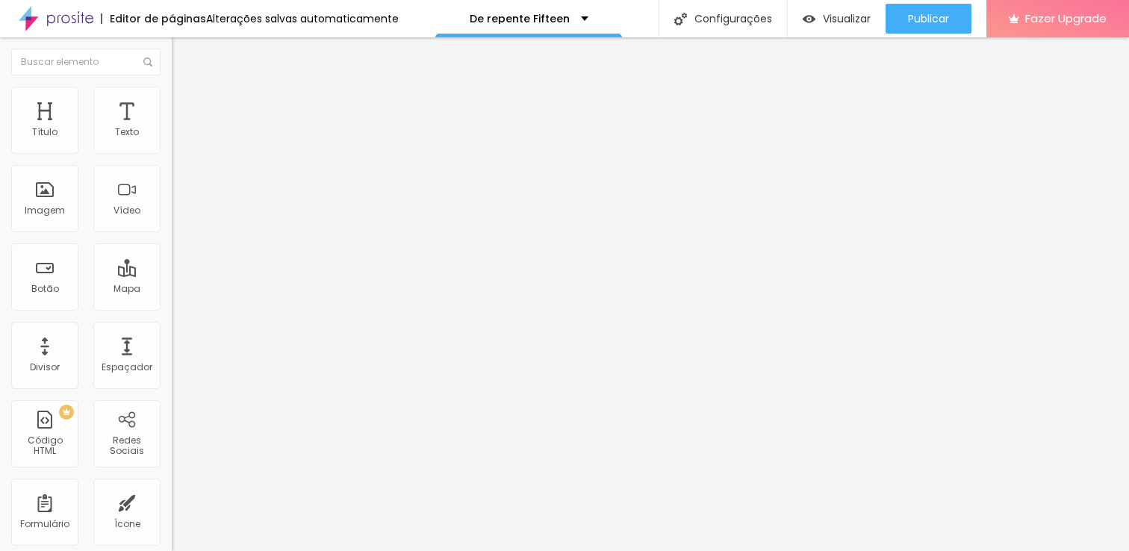
click at [185, 102] on span "Estilo" at bounding box center [196, 96] width 23 height 13
click at [172, 153] on input "range" at bounding box center [220, 147] width 96 height 12
drag, startPoint x: 34, startPoint y: 188, endPoint x: 21, endPoint y: 187, distance: 12.7
click at [172, 187] on div "0 [PERSON_NAME] arredondada" at bounding box center [258, 260] width 172 height 211
click at [179, 405] on icon "button" at bounding box center [182, 408] width 6 height 6
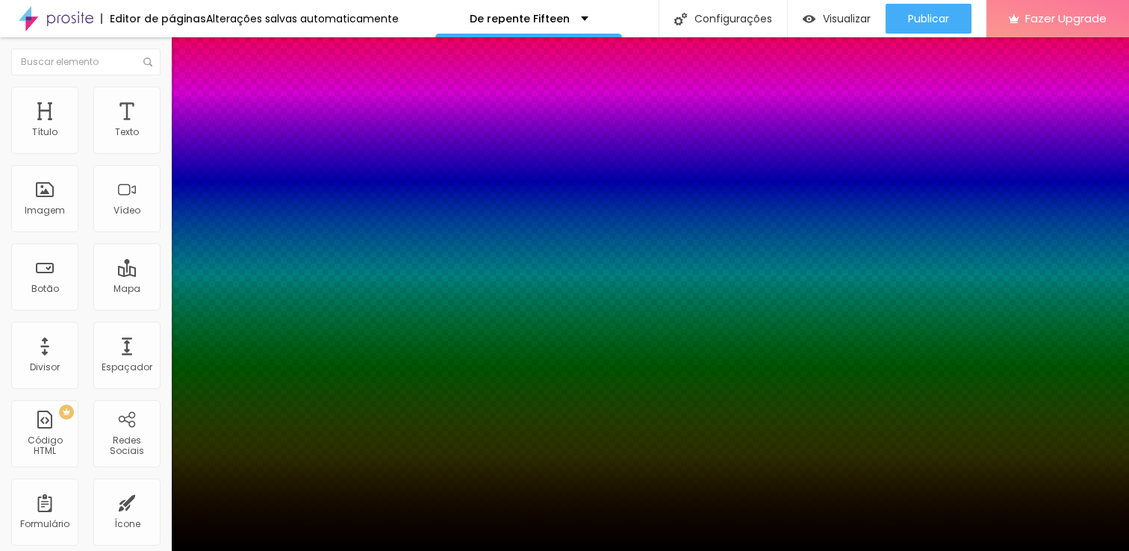
click at [87, 550] on div at bounding box center [564, 551] width 1129 height 0
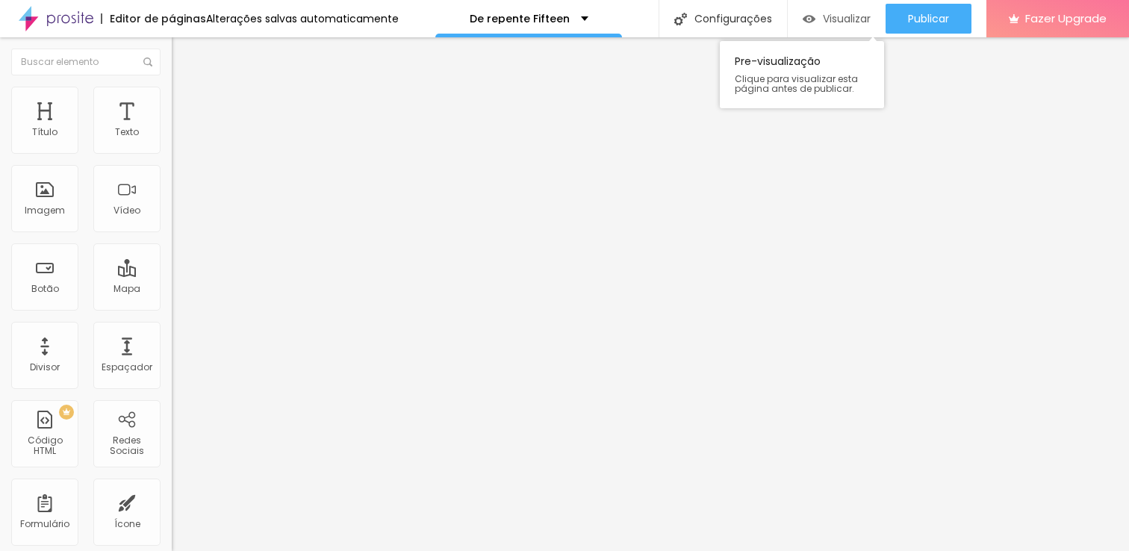
click at [852, 16] on span "Visualizar" at bounding box center [847, 19] width 48 height 12
click at [185, 88] on span "Conteúdo" at bounding box center [208, 81] width 46 height 13
click at [172, 128] on span "Trocar imagem" at bounding box center [212, 122] width 81 height 13
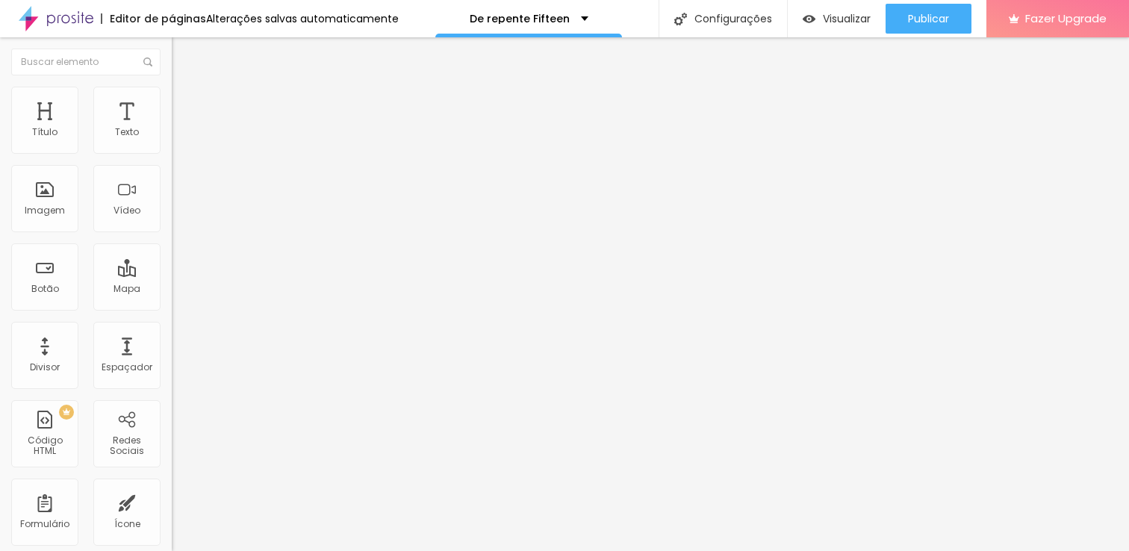
click at [846, 18] on span "Visualizar" at bounding box center [847, 19] width 48 height 12
click at [172, 234] on span "Original" at bounding box center [190, 227] width 36 height 13
click at [172, 243] on span "Cinema" at bounding box center [190, 236] width 37 height 13
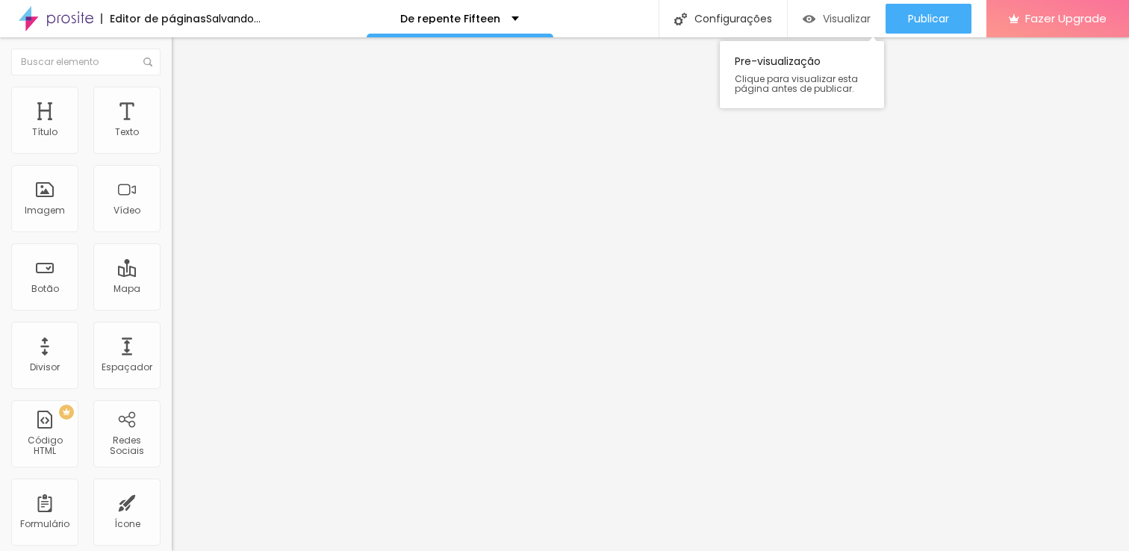
click at [844, 16] on span "Visualizar" at bounding box center [847, 19] width 48 height 12
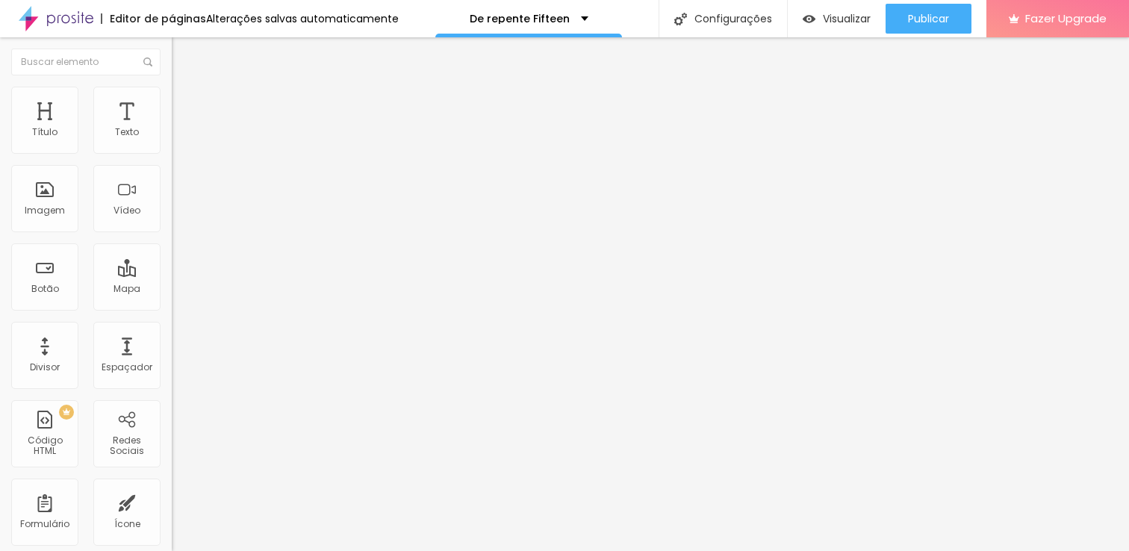
click at [172, 87] on li "Conteúdo" at bounding box center [258, 79] width 172 height 15
click at [185, 102] on span "Estilo" at bounding box center [196, 96] width 23 height 13
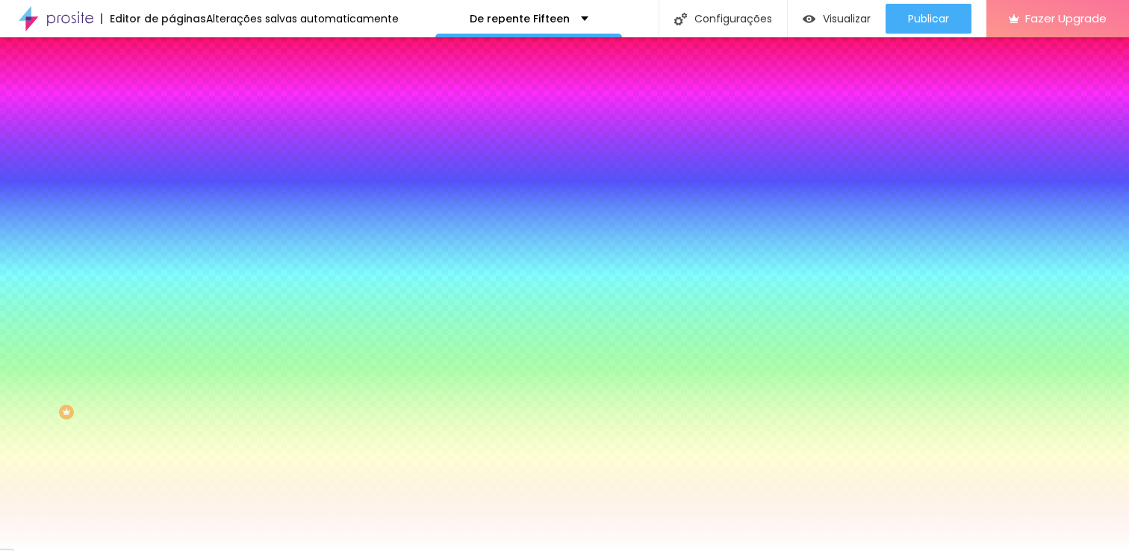
drag, startPoint x: 64, startPoint y: 176, endPoint x: 17, endPoint y: 177, distance: 47.0
click at [172, 331] on input "range" at bounding box center [220, 337] width 96 height 12
click at [185, 105] on span "Avançado" at bounding box center [209, 111] width 49 height 13
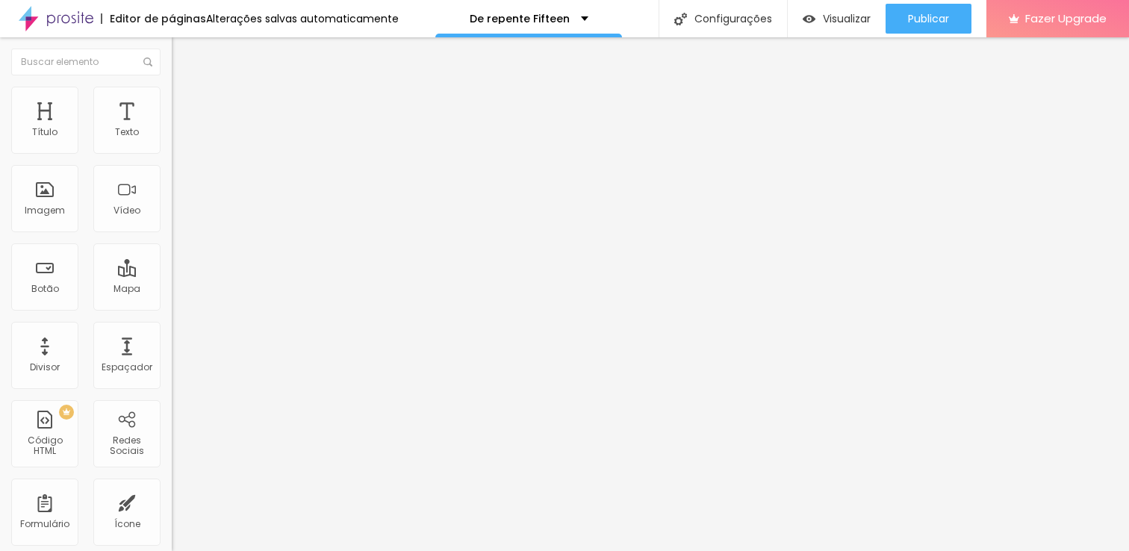
drag, startPoint x: 51, startPoint y: 146, endPoint x: 0, endPoint y: 142, distance: 50.9
click at [172, 290] on input "range" at bounding box center [220, 296] width 96 height 12
click at [185, 102] on span "Estilo" at bounding box center [196, 96] width 23 height 13
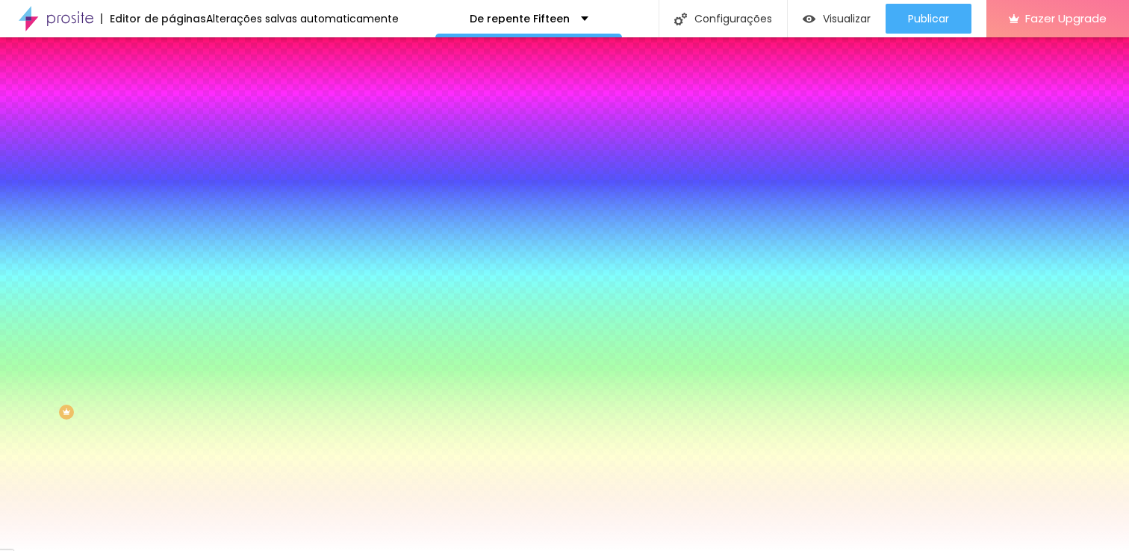
click at [185, 88] on span "Conteúdo" at bounding box center [208, 81] width 46 height 13
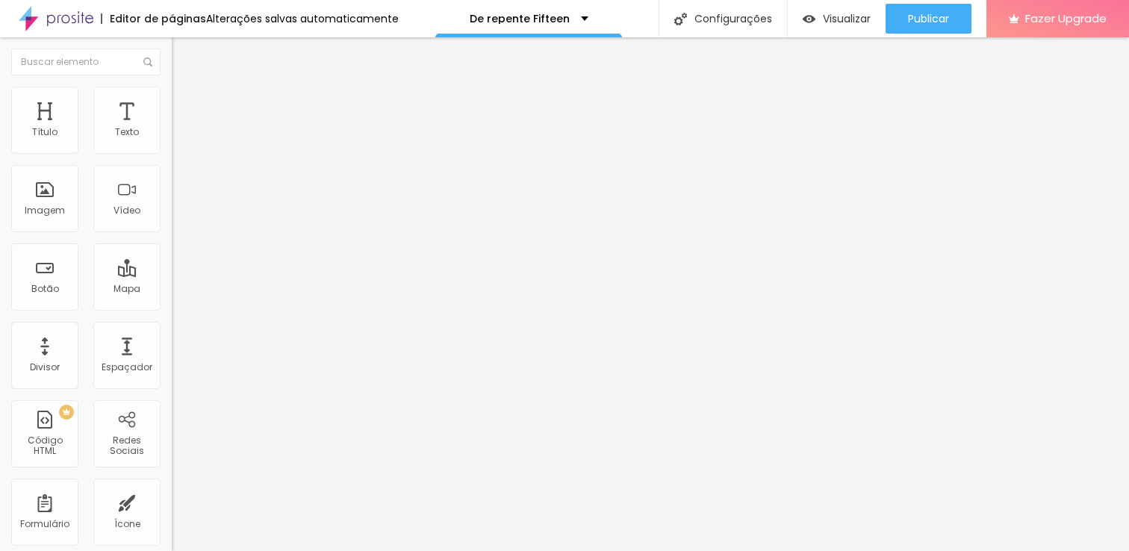
click at [172, 148] on img at bounding box center [177, 142] width 10 height 10
click at [185, 103] on span "Estilo" at bounding box center [196, 96] width 23 height 13
click at [185, 105] on span "Avançado" at bounding box center [209, 111] width 49 height 13
drag, startPoint x: 42, startPoint y: 144, endPoint x: 54, endPoint y: 148, distance: 12.5
click at [172, 290] on input "range" at bounding box center [220, 296] width 96 height 12
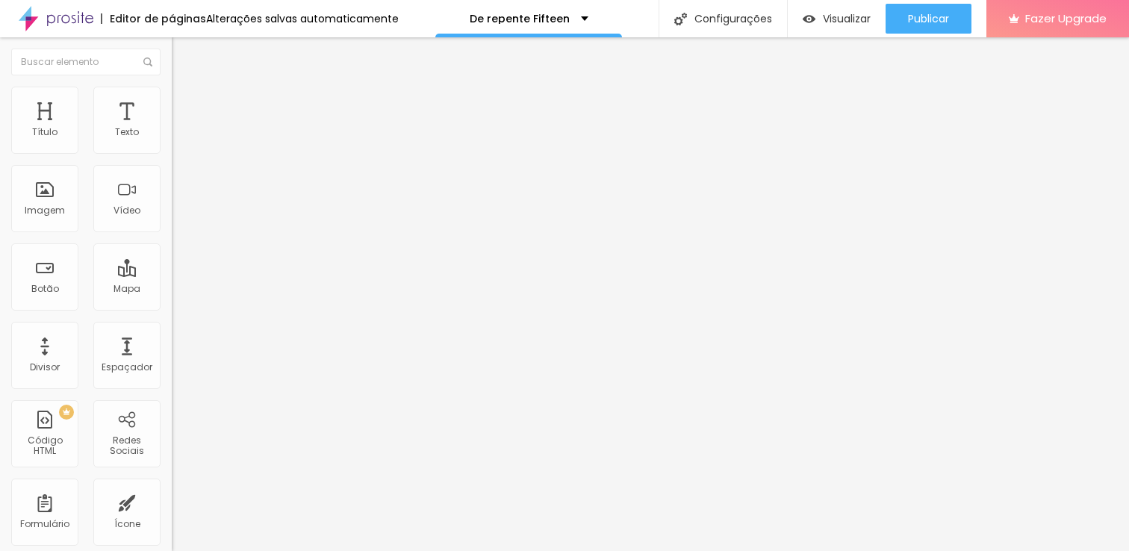
drag, startPoint x: 46, startPoint y: 175, endPoint x: 70, endPoint y: 168, distance: 25.7
click at [172, 501] on input "range" at bounding box center [220, 507] width 96 height 12
drag, startPoint x: 57, startPoint y: 144, endPoint x: 81, endPoint y: 131, distance: 27.7
click at [172, 290] on input "range" at bounding box center [220, 296] width 96 height 12
click at [847, 19] on span "Visualizar" at bounding box center [847, 19] width 48 height 12
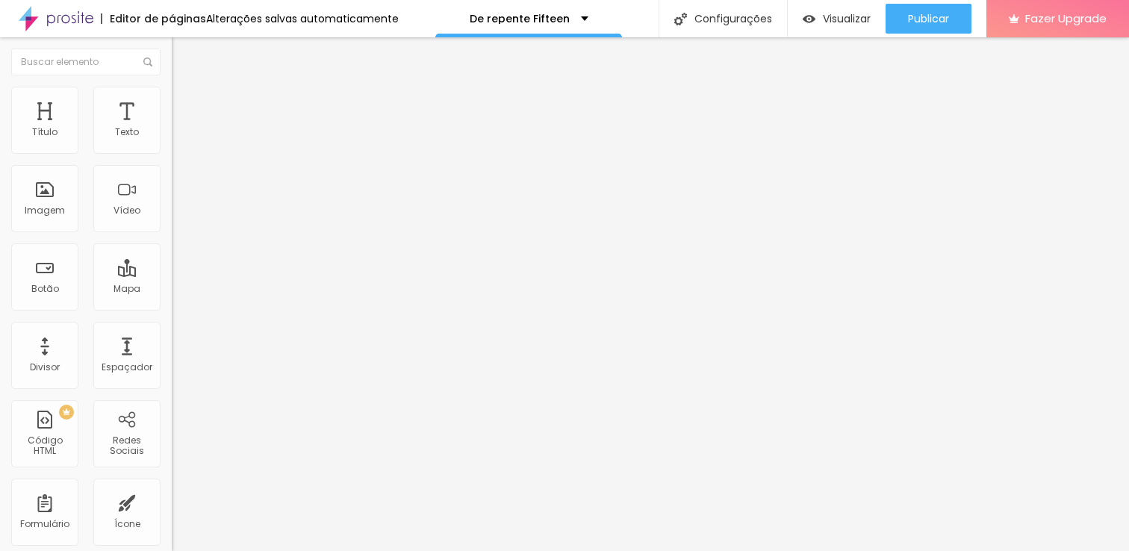
drag, startPoint x: 72, startPoint y: 180, endPoint x: 36, endPoint y: 185, distance: 37.0
click at [172, 501] on input "range" at bounding box center [220, 507] width 96 height 12
drag, startPoint x: 84, startPoint y: 144, endPoint x: 93, endPoint y: 152, distance: 11.1
click at [172, 290] on input "range" at bounding box center [220, 296] width 96 height 12
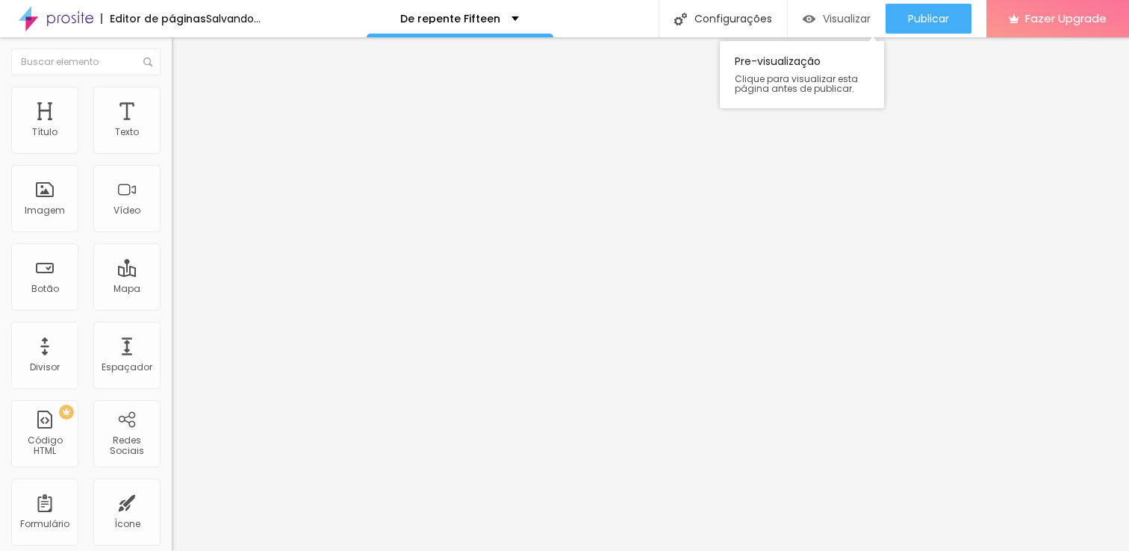
click at [831, 20] on span "Visualizar" at bounding box center [847, 19] width 48 height 12
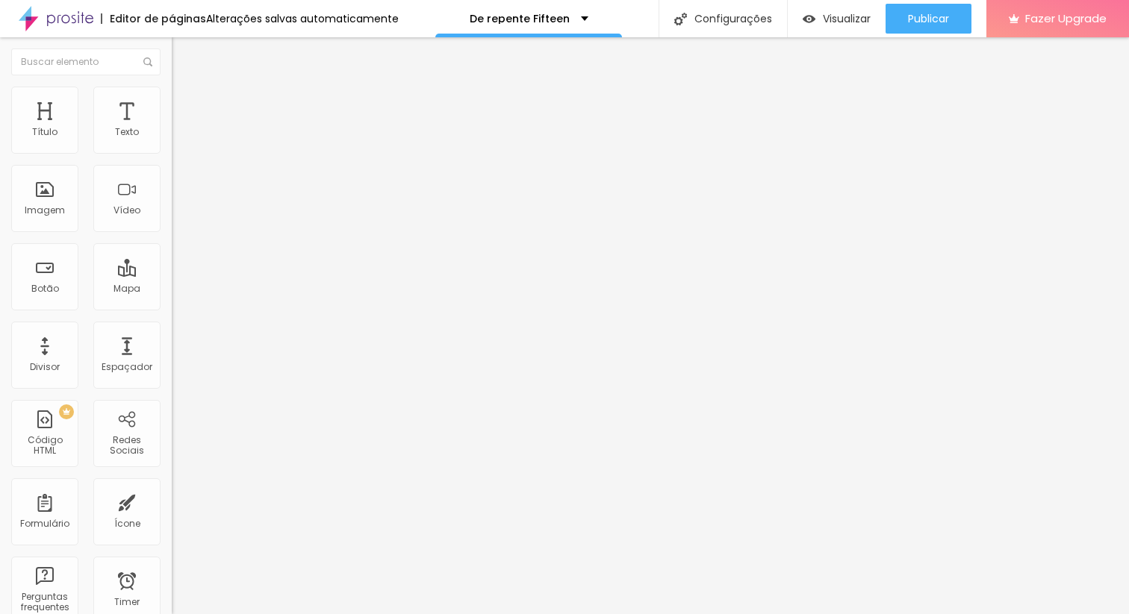
click at [185, 88] on span "Conteúdo" at bounding box center [208, 81] width 46 height 13
click at [172, 128] on span "Trocar imagem" at bounding box center [212, 122] width 81 height 13
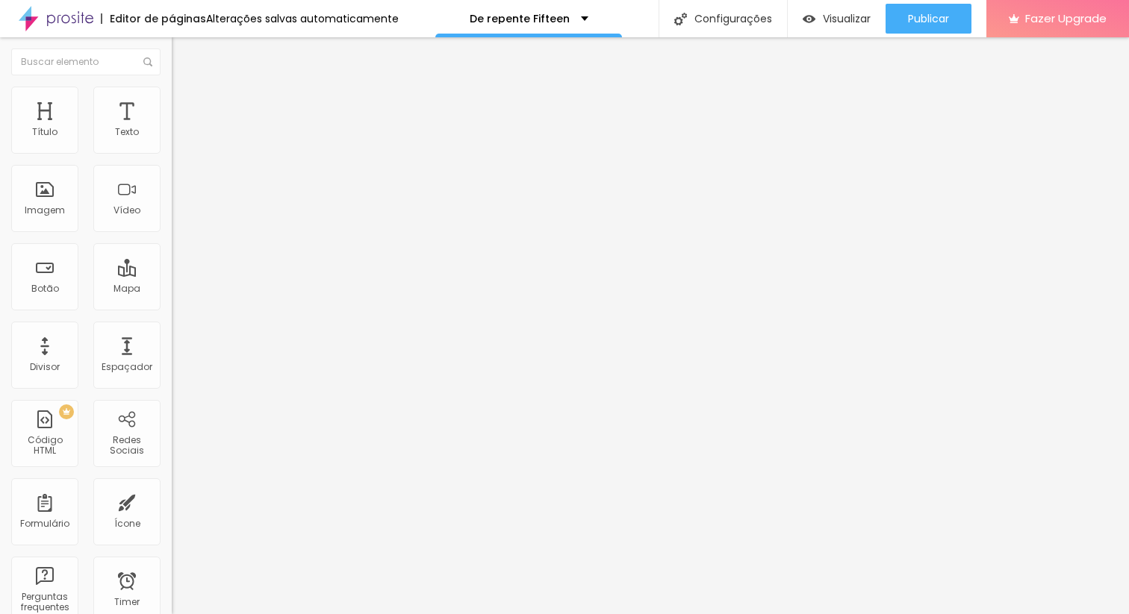
scroll to position [1021, 0]
click at [308, 550] on div at bounding box center [564, 623] width 1129 height 0
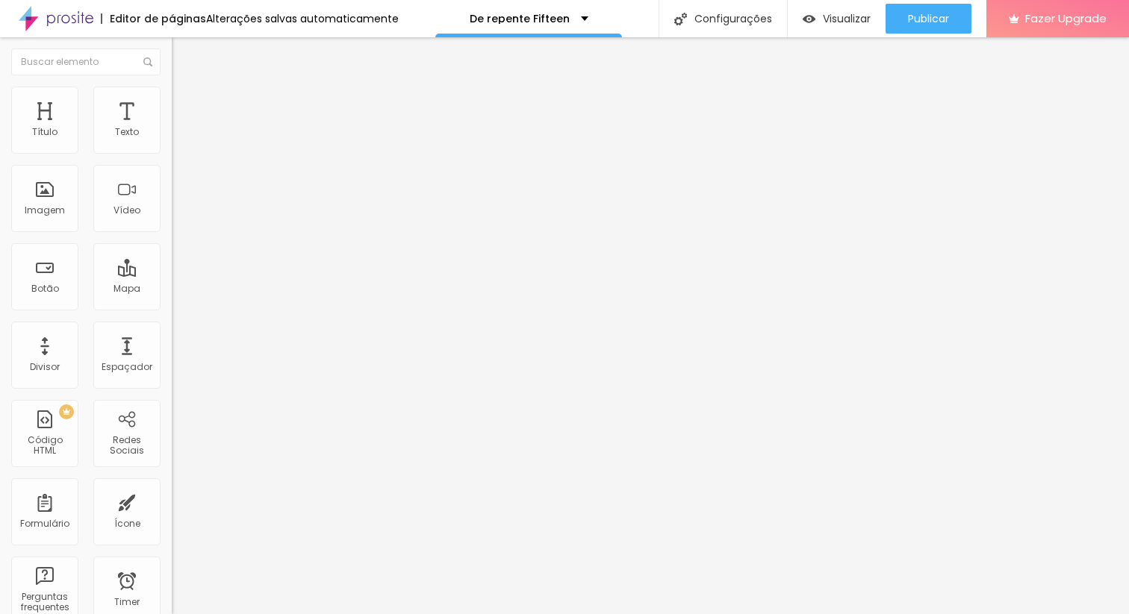
click at [172, 128] on span "Trocar imagem" at bounding box center [212, 122] width 81 height 13
click at [185, 103] on span "Estilo" at bounding box center [196, 96] width 23 height 13
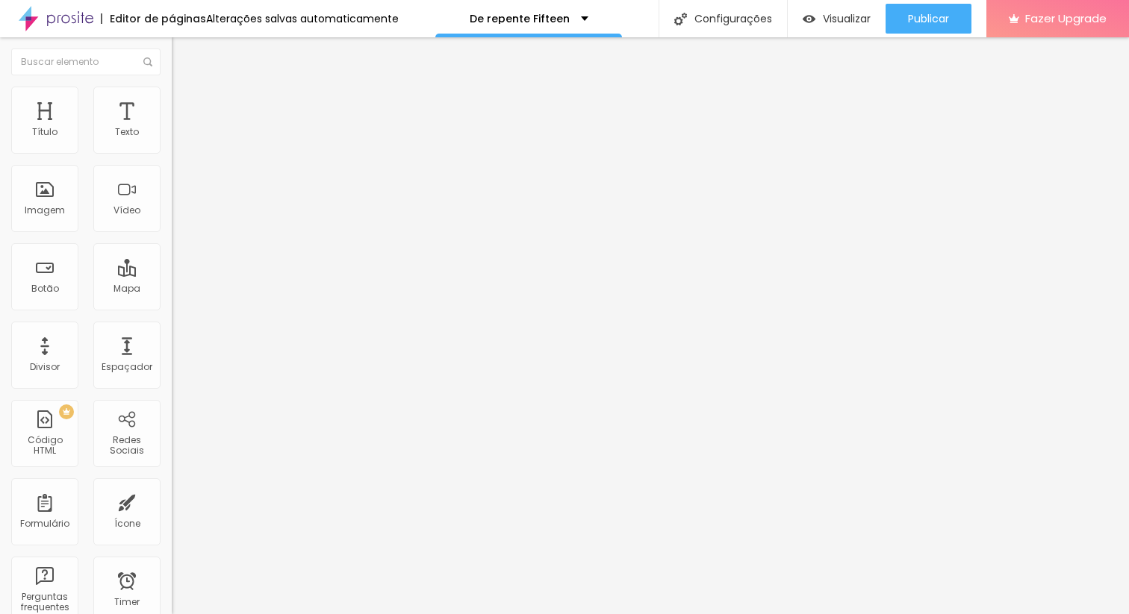
click at [172, 102] on li "Avançado" at bounding box center [258, 109] width 172 height 15
drag, startPoint x: 42, startPoint y: 176, endPoint x: 54, endPoint y: 172, distance: 12.8
click at [172, 501] on input "range" at bounding box center [220, 507] width 96 height 12
click at [838, 14] on span "Visualizar" at bounding box center [847, 19] width 48 height 12
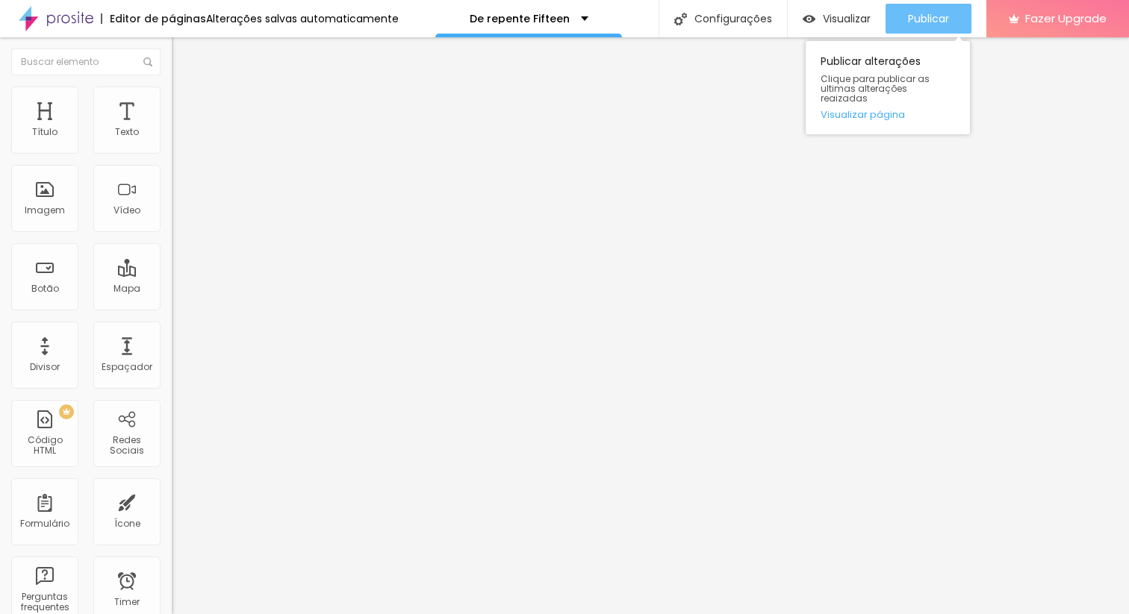
click at [931, 14] on span "Publicar" at bounding box center [928, 19] width 41 height 12
